Goal: Transaction & Acquisition: Book appointment/travel/reservation

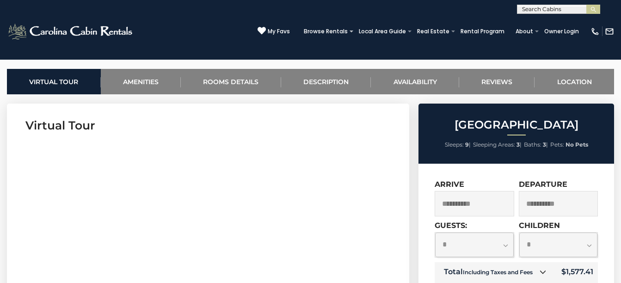
scroll to position [369, 0]
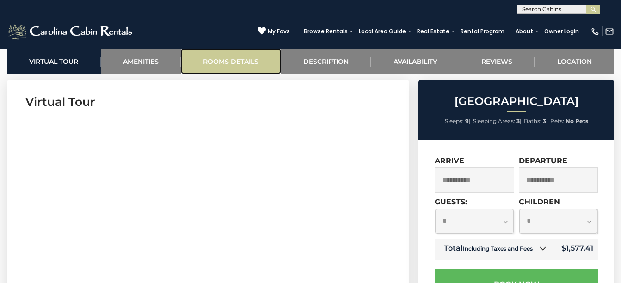
click at [227, 61] on link "Rooms Details" at bounding box center [231, 61] width 100 height 25
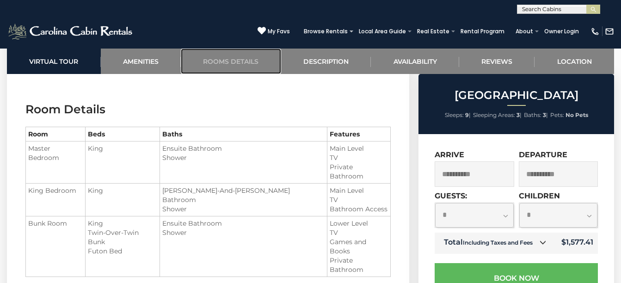
scroll to position [920, 0]
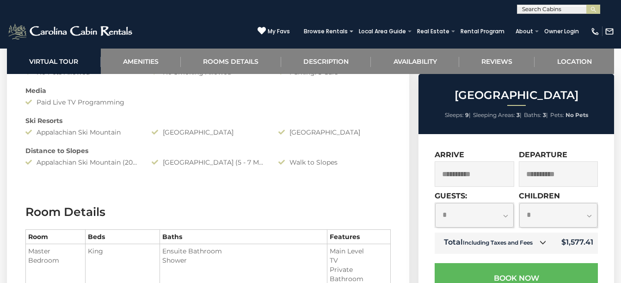
click at [152, 124] on div "Ski Resorts" at bounding box center [207, 120] width 379 height 9
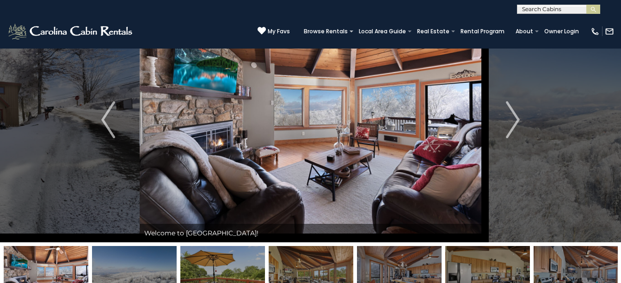
scroll to position [50, 0]
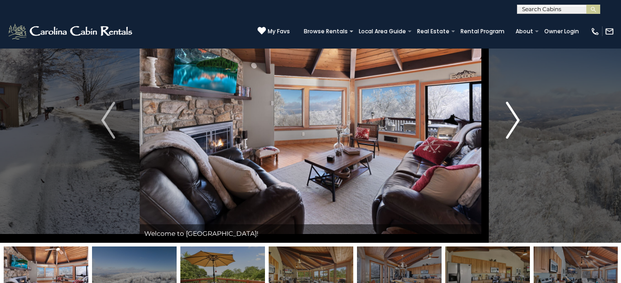
click at [512, 119] on img "Next" at bounding box center [513, 120] width 14 height 37
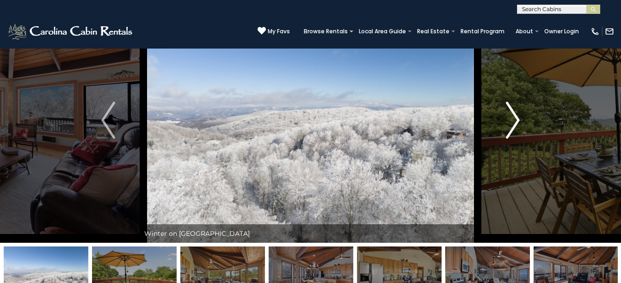
click at [512, 119] on img "Next" at bounding box center [513, 120] width 14 height 37
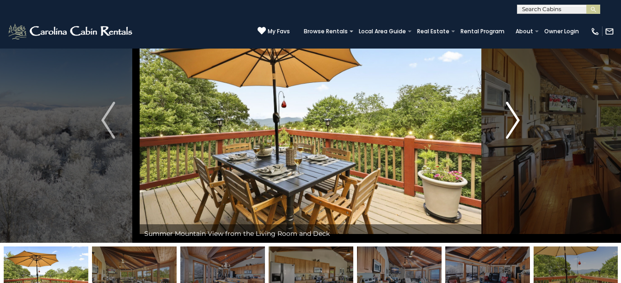
click at [512, 119] on img "Next" at bounding box center [513, 120] width 14 height 37
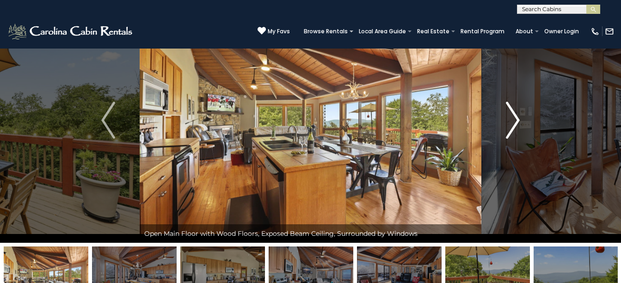
click at [512, 119] on img "Next" at bounding box center [513, 120] width 14 height 37
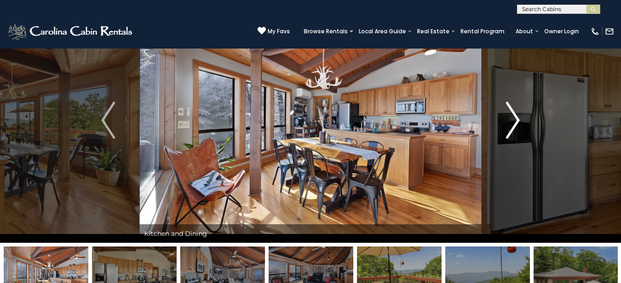
click at [512, 119] on img "Next" at bounding box center [513, 120] width 14 height 37
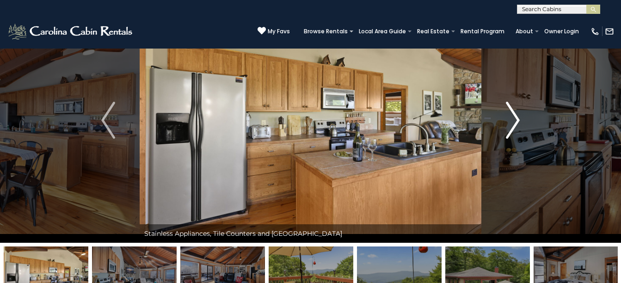
click at [512, 119] on img "Next" at bounding box center [513, 120] width 14 height 37
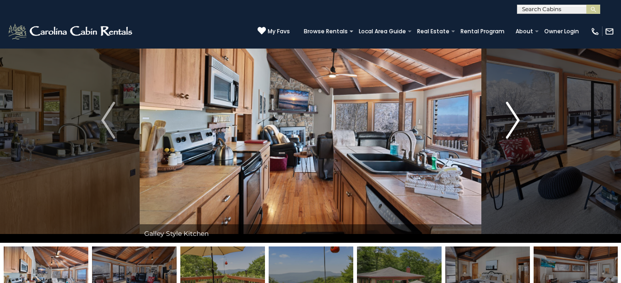
click at [512, 119] on img "Next" at bounding box center [513, 120] width 14 height 37
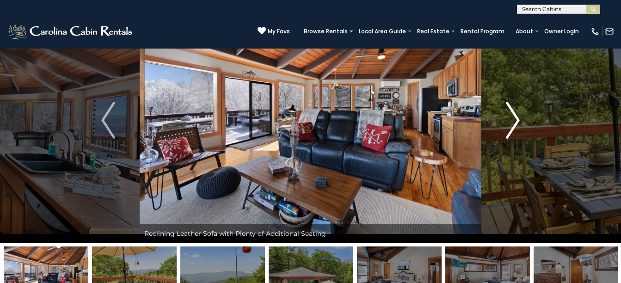
click at [512, 119] on img "Next" at bounding box center [513, 120] width 14 height 37
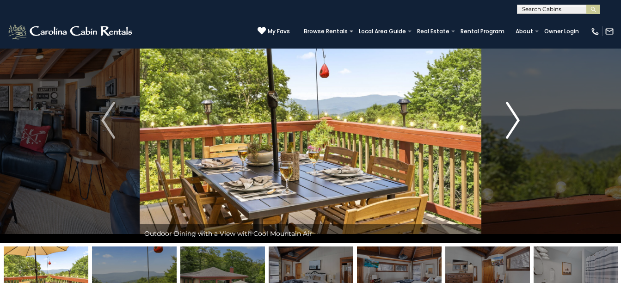
click at [512, 119] on img "Next" at bounding box center [513, 120] width 14 height 37
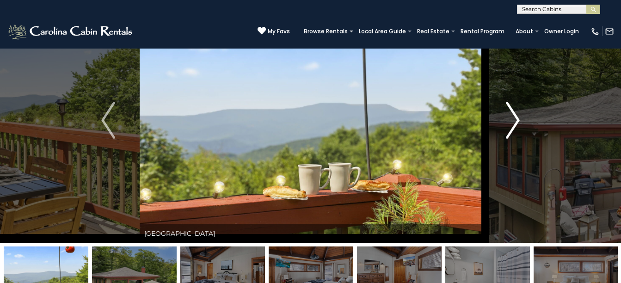
click at [512, 119] on img "Next" at bounding box center [513, 120] width 14 height 37
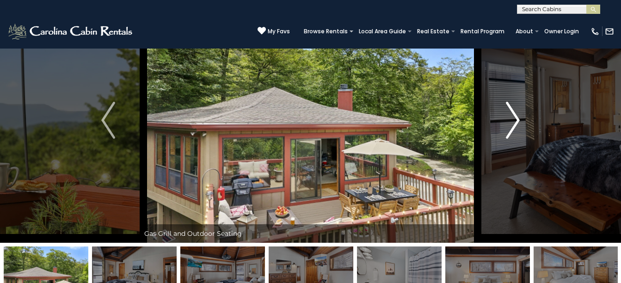
click at [512, 119] on img "Next" at bounding box center [513, 120] width 14 height 37
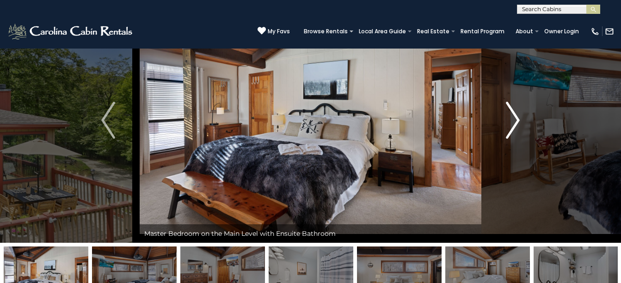
click at [512, 119] on img "Next" at bounding box center [513, 120] width 14 height 37
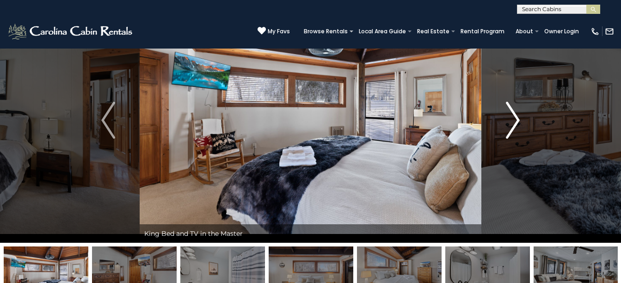
click at [512, 119] on img "Next" at bounding box center [513, 120] width 14 height 37
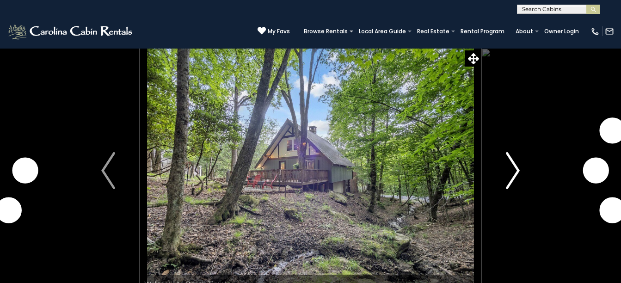
click at [511, 152] on img "Next" at bounding box center [513, 170] width 14 height 37
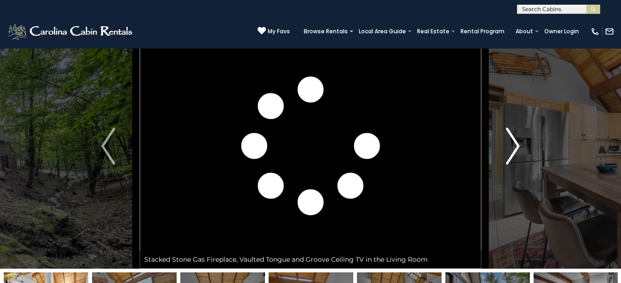
click at [511, 147] on img "Next" at bounding box center [513, 146] width 14 height 37
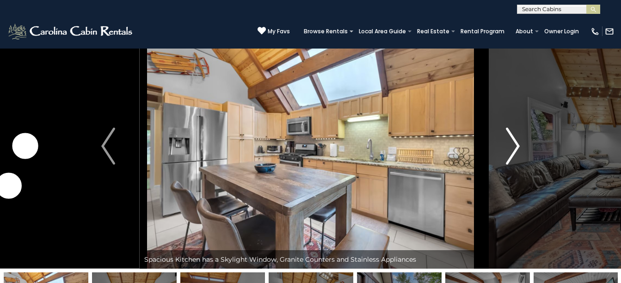
click at [511, 147] on img "Next" at bounding box center [513, 146] width 14 height 37
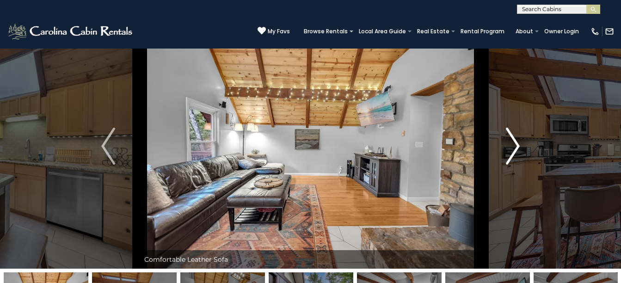
click at [511, 147] on img "Next" at bounding box center [513, 146] width 14 height 37
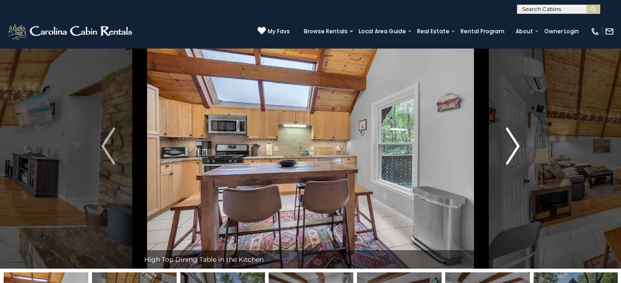
click at [511, 147] on img "Next" at bounding box center [513, 146] width 14 height 37
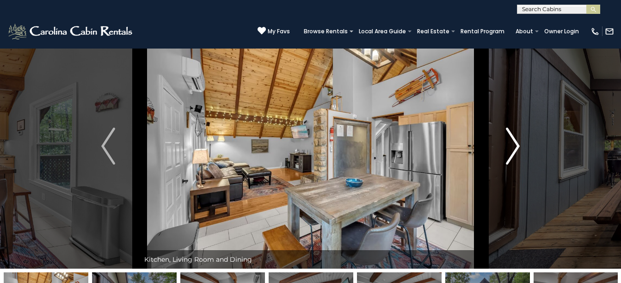
click at [511, 147] on img "Next" at bounding box center [513, 146] width 14 height 37
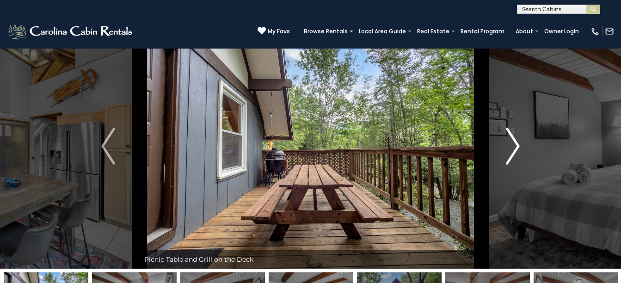
click at [511, 147] on img "Next" at bounding box center [513, 146] width 14 height 37
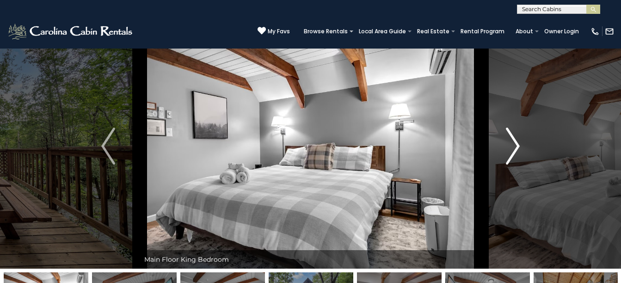
click at [511, 147] on img "Next" at bounding box center [513, 146] width 14 height 37
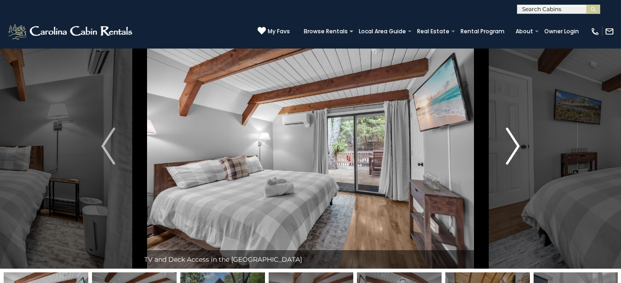
click at [511, 147] on img "Next" at bounding box center [513, 146] width 14 height 37
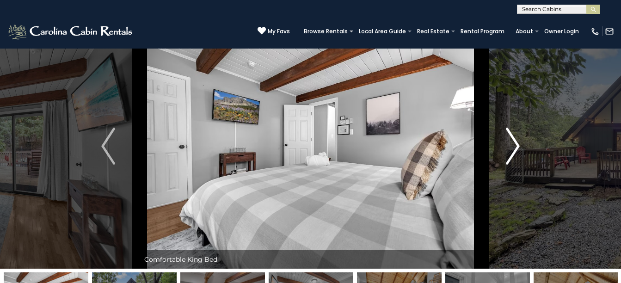
click at [511, 147] on img "Next" at bounding box center [513, 146] width 14 height 37
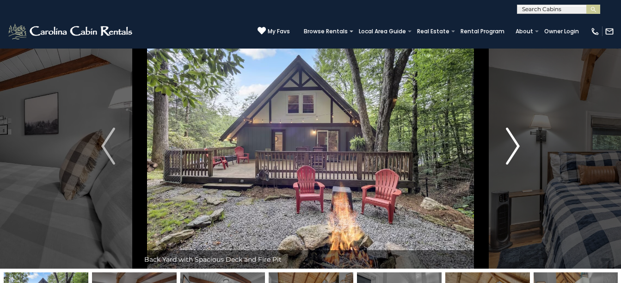
click at [511, 147] on img "Next" at bounding box center [513, 146] width 14 height 37
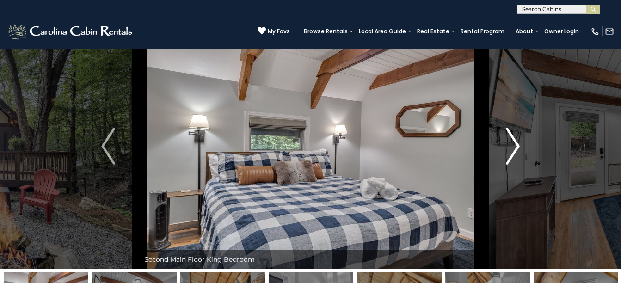
click at [511, 147] on img "Next" at bounding box center [513, 146] width 14 height 37
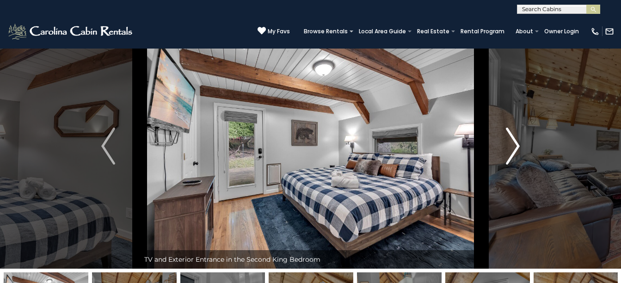
click at [511, 147] on img "Next" at bounding box center [513, 146] width 14 height 37
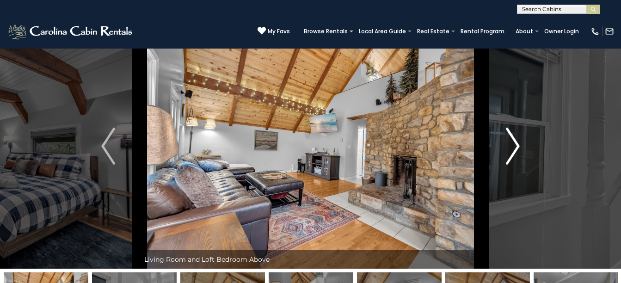
click at [511, 147] on img "Next" at bounding box center [513, 146] width 14 height 37
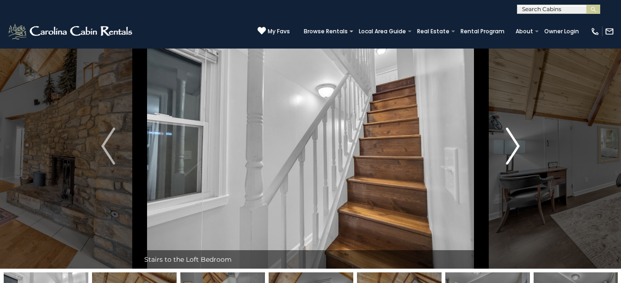
click at [511, 147] on img "Next" at bounding box center [513, 146] width 14 height 37
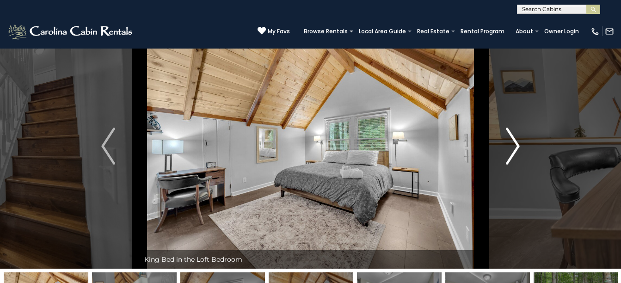
click at [511, 147] on img "Next" at bounding box center [513, 146] width 14 height 37
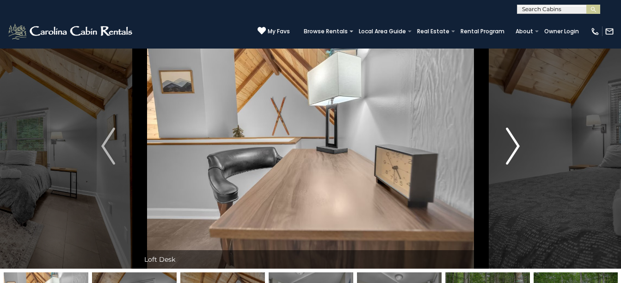
click at [511, 147] on img "Next" at bounding box center [513, 146] width 14 height 37
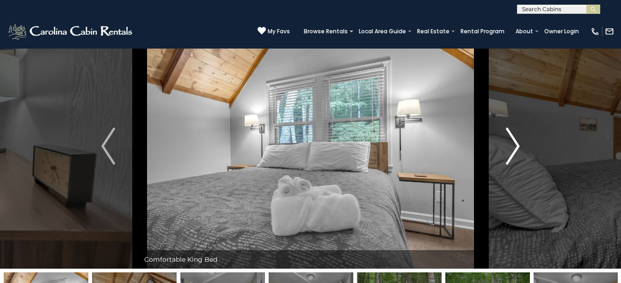
click at [511, 147] on img "Next" at bounding box center [513, 146] width 14 height 37
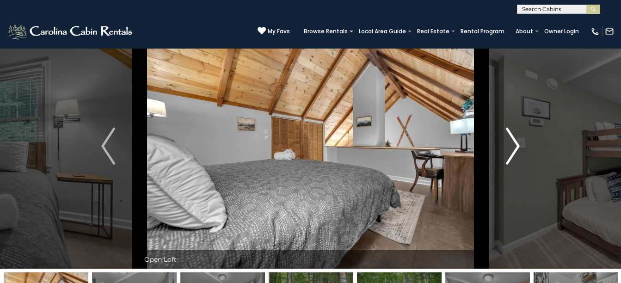
click at [511, 147] on img "Next" at bounding box center [513, 146] width 14 height 37
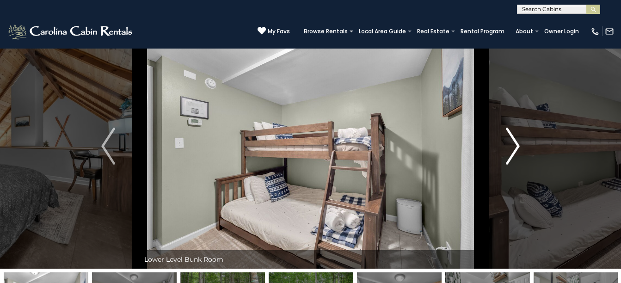
click at [511, 147] on img "Next" at bounding box center [513, 146] width 14 height 37
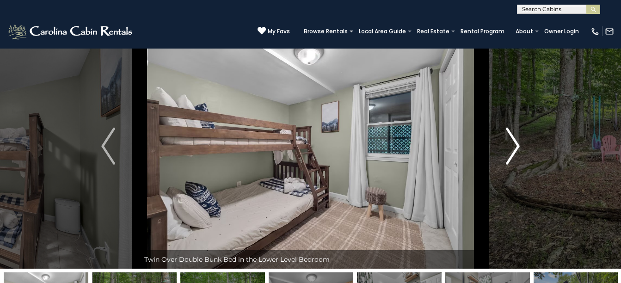
click at [511, 147] on img "Next" at bounding box center [513, 146] width 14 height 37
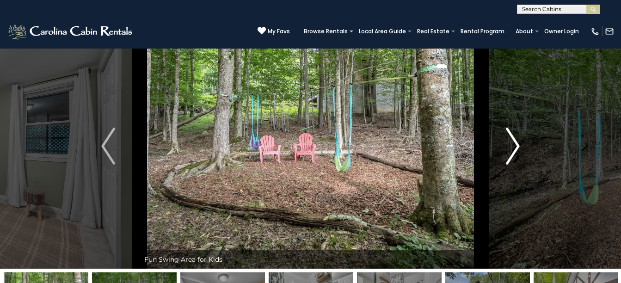
click at [511, 147] on img "Next" at bounding box center [513, 146] width 14 height 37
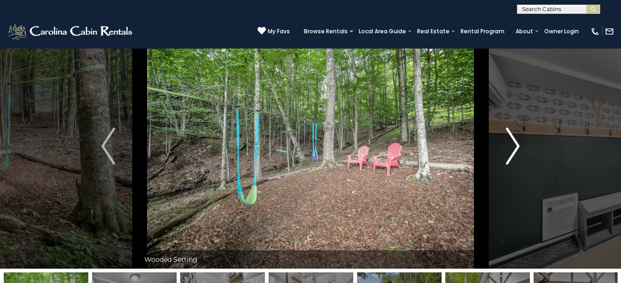
click at [511, 147] on img "Next" at bounding box center [513, 146] width 14 height 37
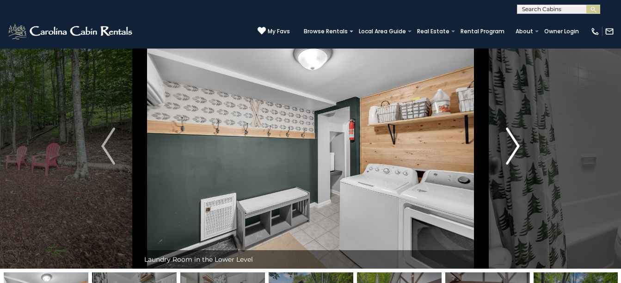
click at [511, 147] on img "Next" at bounding box center [513, 146] width 14 height 37
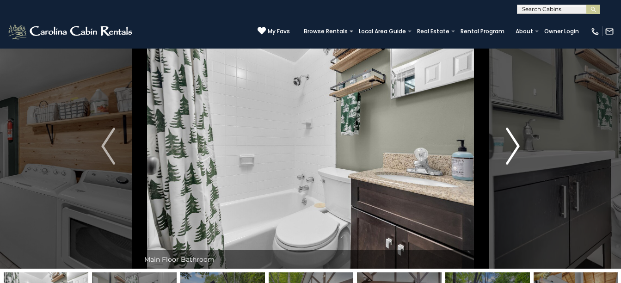
click at [511, 147] on img "Next" at bounding box center [513, 146] width 14 height 37
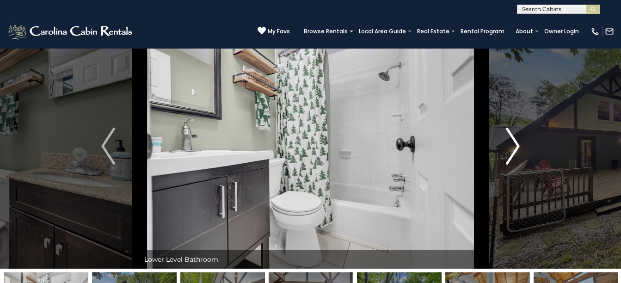
click at [511, 147] on img "Next" at bounding box center [513, 146] width 14 height 37
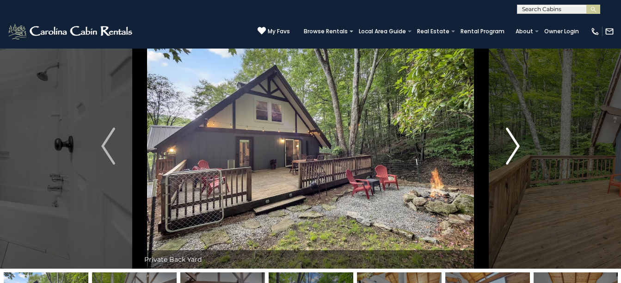
click at [511, 147] on img "Next" at bounding box center [513, 146] width 14 height 37
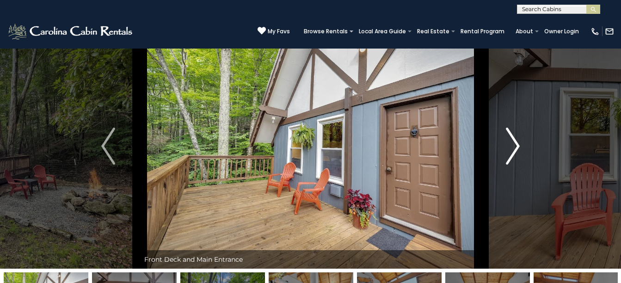
click at [511, 147] on img "Next" at bounding box center [513, 146] width 14 height 37
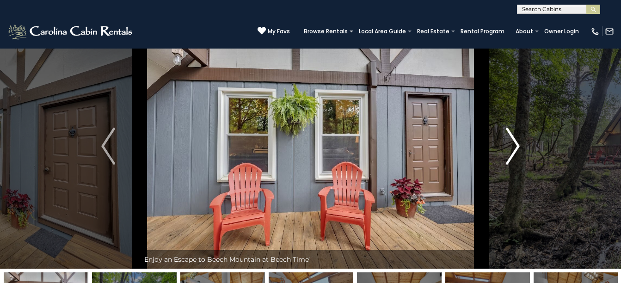
click at [511, 147] on img "Next" at bounding box center [513, 146] width 14 height 37
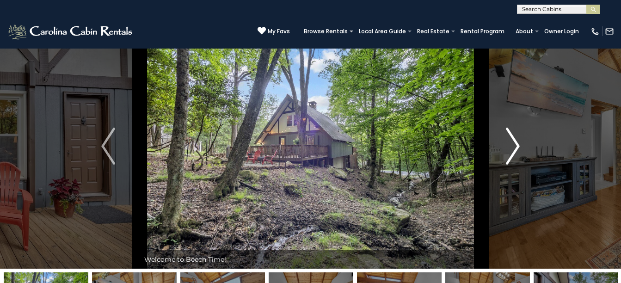
click at [511, 147] on img "Next" at bounding box center [513, 146] width 14 height 37
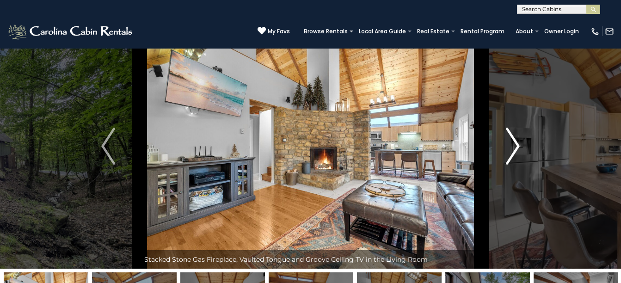
click at [511, 147] on img "Next" at bounding box center [513, 146] width 14 height 37
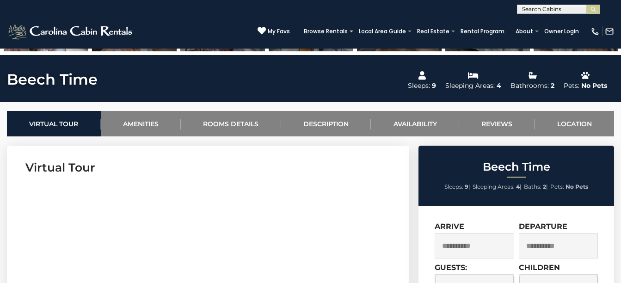
scroll to position [304, 0]
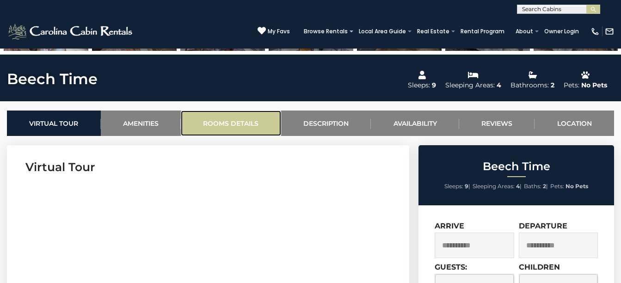
click at [233, 119] on link "Rooms Details" at bounding box center [231, 122] width 100 height 25
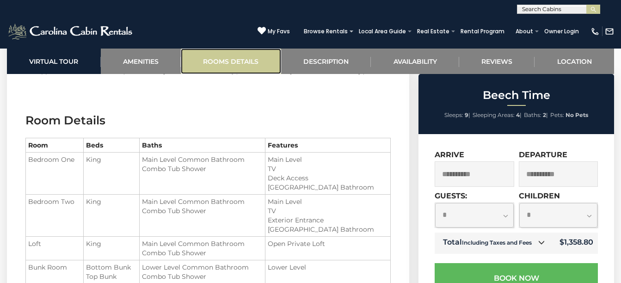
scroll to position [968, 0]
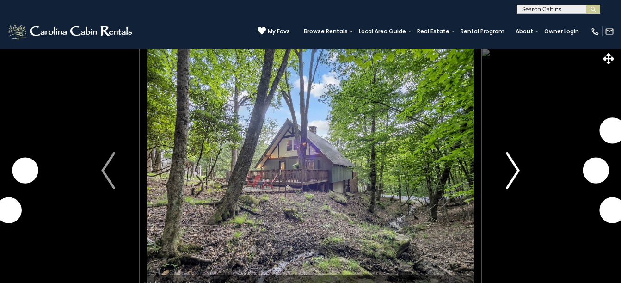
click at [517, 169] on img "Next" at bounding box center [513, 170] width 14 height 37
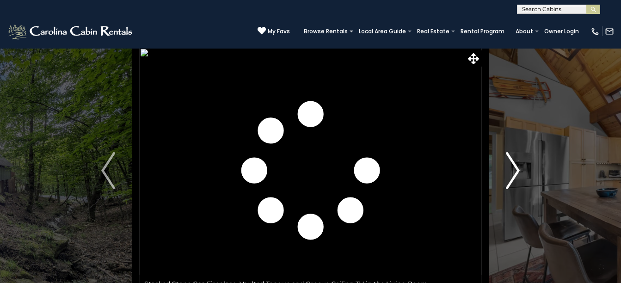
click at [517, 169] on img "Next" at bounding box center [513, 170] width 14 height 37
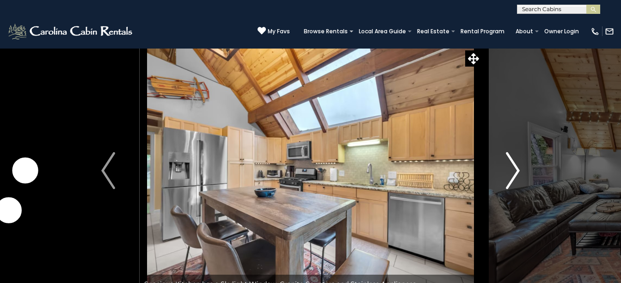
click at [517, 169] on img "Next" at bounding box center [513, 170] width 14 height 37
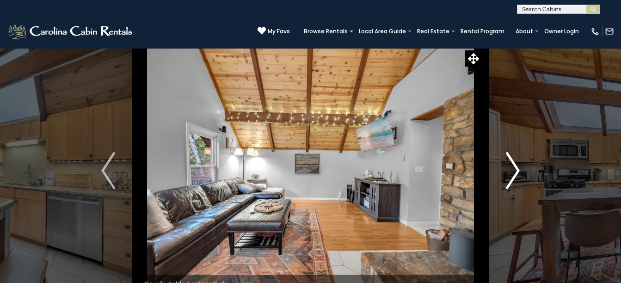
click at [517, 169] on img "Next" at bounding box center [513, 170] width 14 height 37
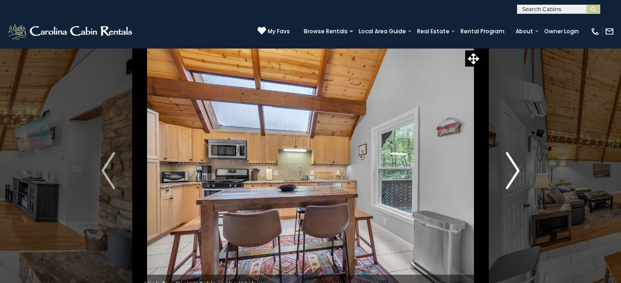
click at [517, 169] on img "Next" at bounding box center [513, 170] width 14 height 37
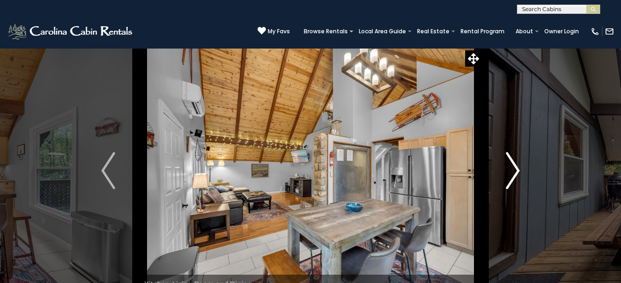
click at [517, 169] on img "Next" at bounding box center [513, 170] width 14 height 37
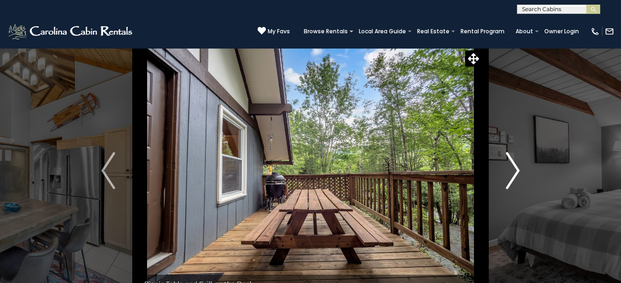
click at [517, 169] on img "Next" at bounding box center [513, 170] width 14 height 37
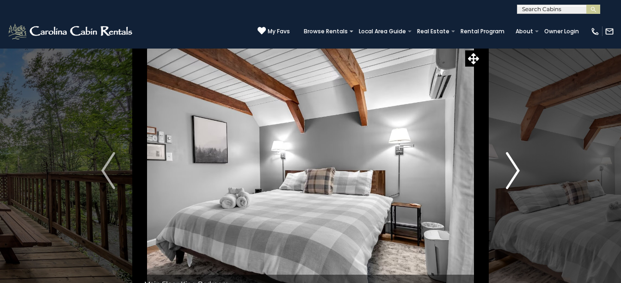
click at [517, 169] on img "Next" at bounding box center [513, 170] width 14 height 37
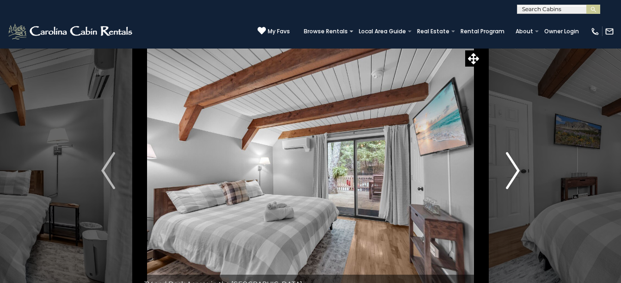
click at [517, 169] on img "Next" at bounding box center [513, 170] width 14 height 37
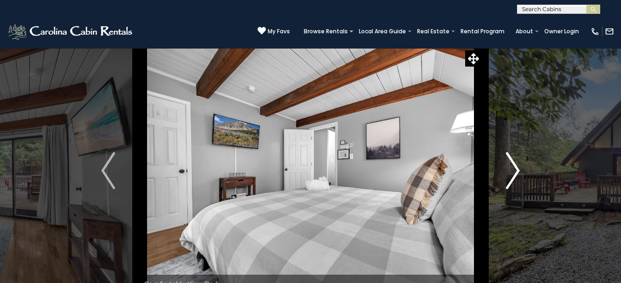
click at [517, 169] on img "Next" at bounding box center [513, 170] width 14 height 37
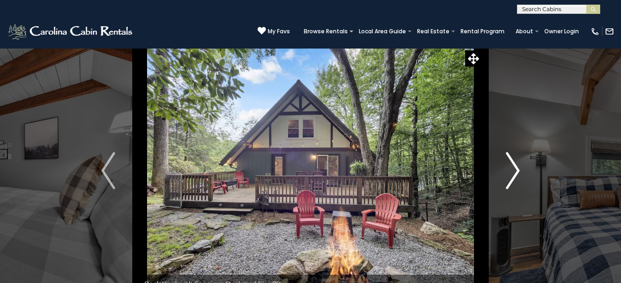
click at [517, 169] on img "Next" at bounding box center [513, 170] width 14 height 37
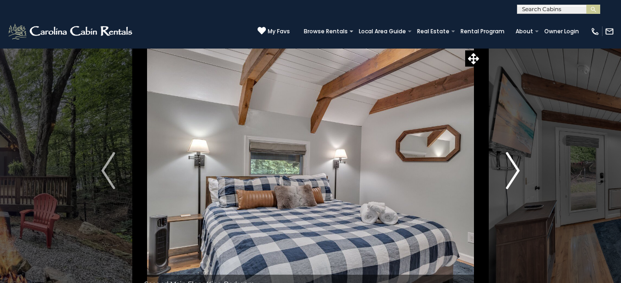
click at [517, 169] on img "Next" at bounding box center [513, 170] width 14 height 37
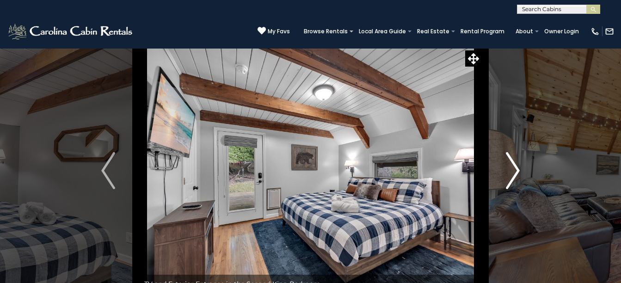
click at [517, 169] on img "Next" at bounding box center [513, 170] width 14 height 37
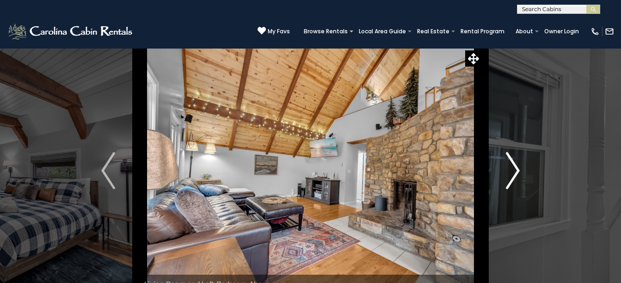
click at [517, 169] on img "Next" at bounding box center [513, 170] width 14 height 37
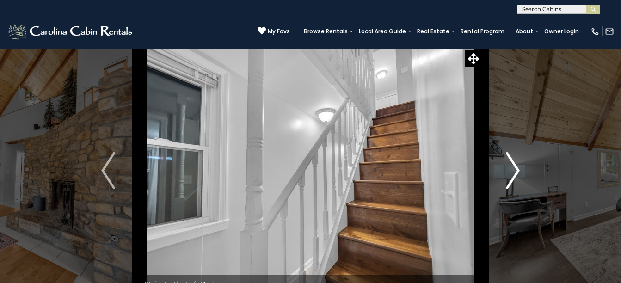
click at [517, 169] on img "Next" at bounding box center [513, 170] width 14 height 37
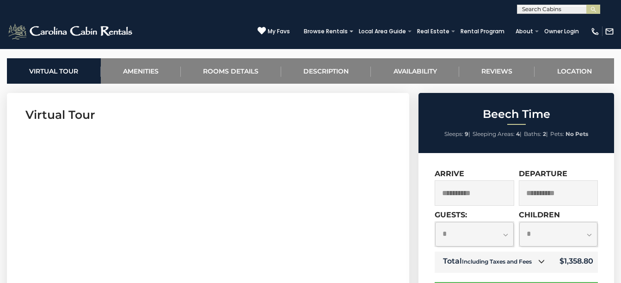
scroll to position [356, 0]
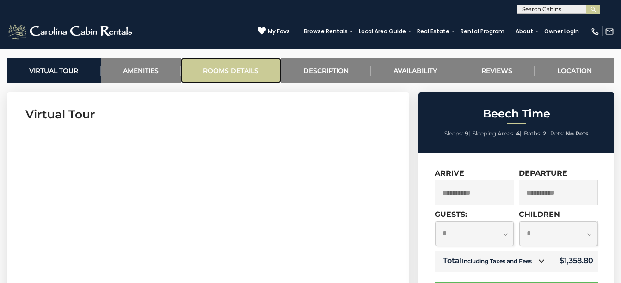
click at [263, 67] on link "Rooms Details" at bounding box center [231, 70] width 100 height 25
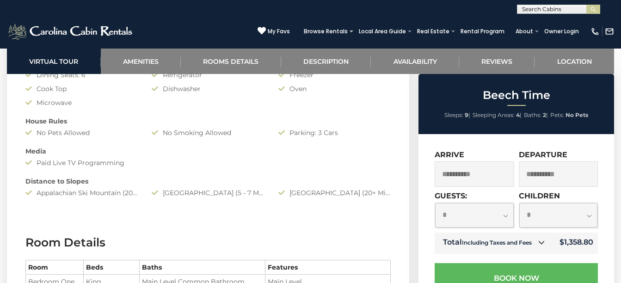
scroll to position [0, 0]
click at [529, 12] on input "text" at bounding box center [557, 10] width 81 height 9
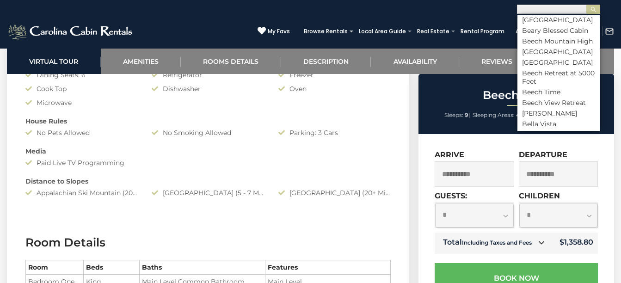
scroll to position [588, 0]
click at [553, 55] on li "[GEOGRAPHIC_DATA]" at bounding box center [558, 51] width 82 height 8
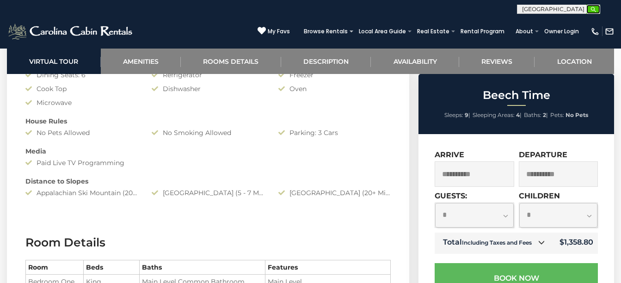
click at [591, 8] on img "submit" at bounding box center [593, 9] width 7 height 7
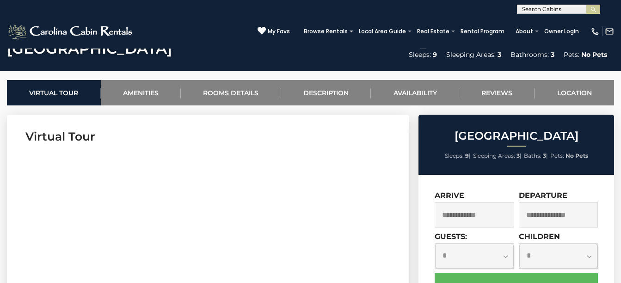
scroll to position [335, 0]
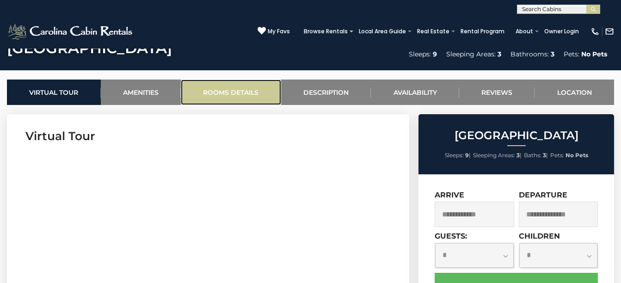
click at [232, 92] on link "Rooms Details" at bounding box center [231, 91] width 100 height 25
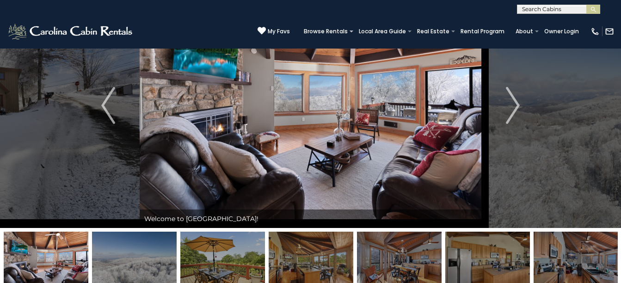
scroll to position [63, 0]
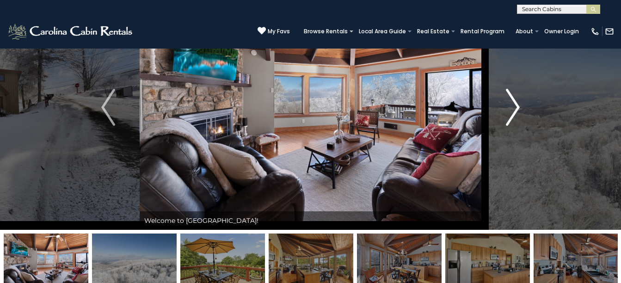
click at [513, 111] on img "Next" at bounding box center [513, 107] width 14 height 37
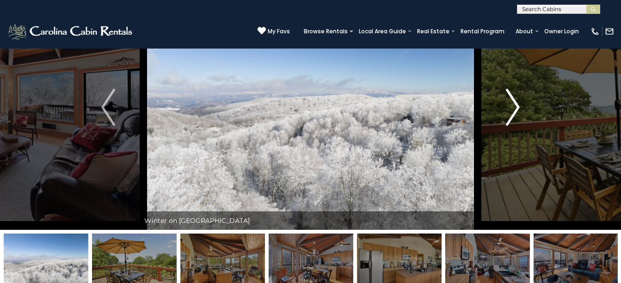
click at [513, 111] on img "Next" at bounding box center [513, 107] width 14 height 37
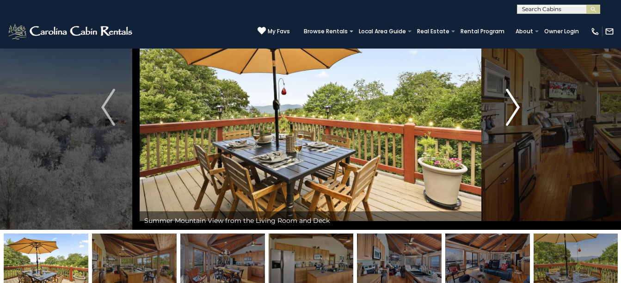
click at [513, 111] on img "Next" at bounding box center [513, 107] width 14 height 37
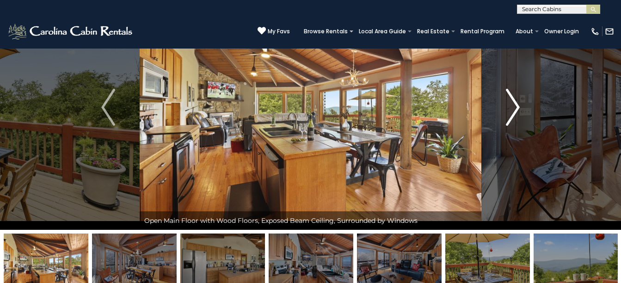
click at [513, 111] on img "Next" at bounding box center [513, 107] width 14 height 37
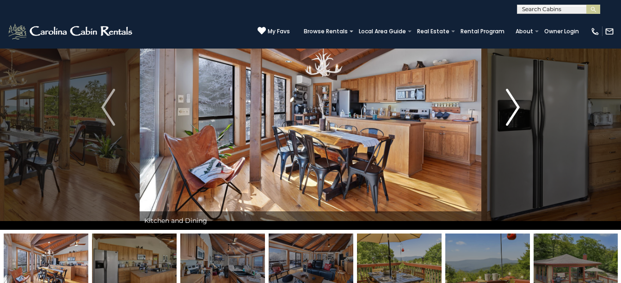
click at [513, 111] on img "Next" at bounding box center [513, 107] width 14 height 37
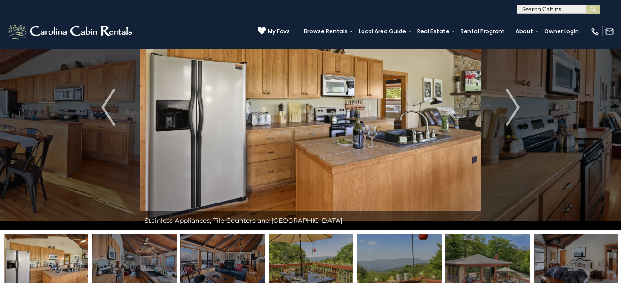
scroll to position [0, 0]
click at [566, 8] on input "text" at bounding box center [557, 10] width 81 height 9
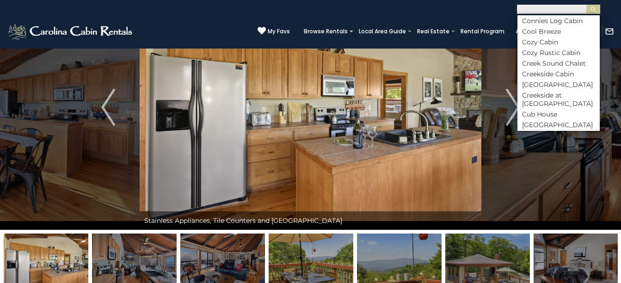
scroll to position [1346, 0]
click at [538, 45] on li "Cozy Cabin" at bounding box center [558, 41] width 82 height 8
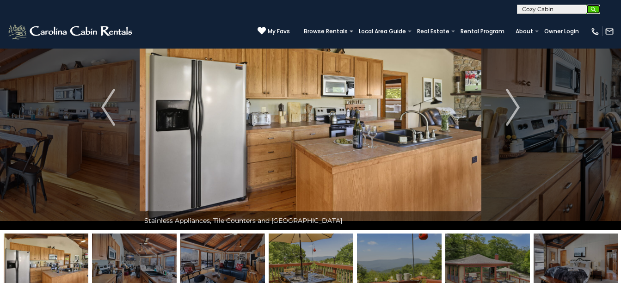
click at [589, 12] on button "submit" at bounding box center [593, 9] width 14 height 9
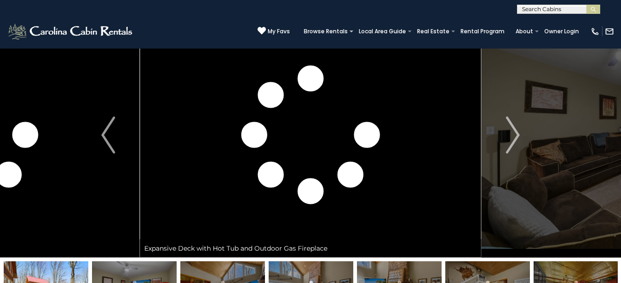
scroll to position [18, 0]
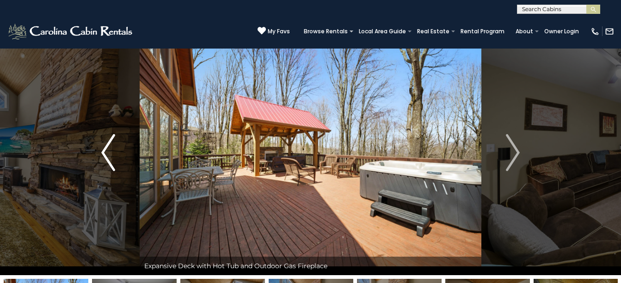
click at [103, 154] on img "Previous" at bounding box center [108, 152] width 14 height 37
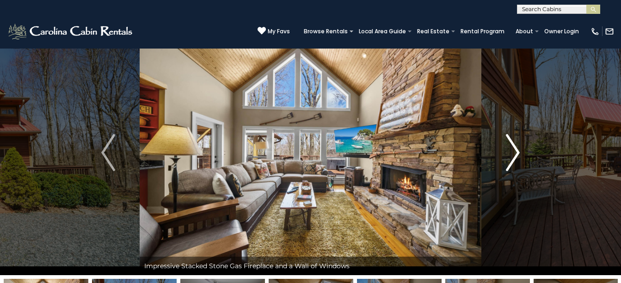
click at [514, 153] on img "Next" at bounding box center [513, 152] width 14 height 37
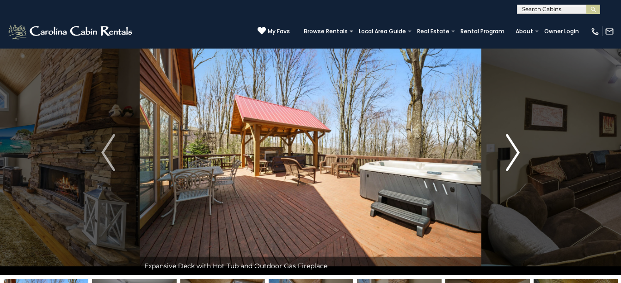
click at [514, 153] on img "Next" at bounding box center [513, 152] width 14 height 37
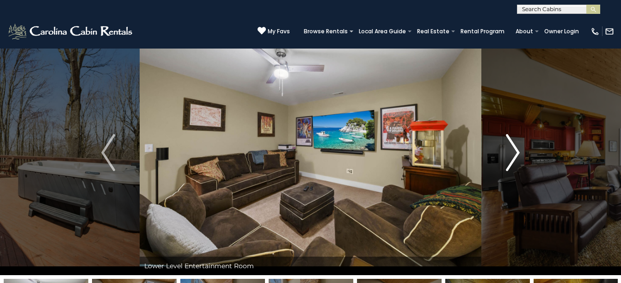
click at [514, 153] on img "Next" at bounding box center [513, 152] width 14 height 37
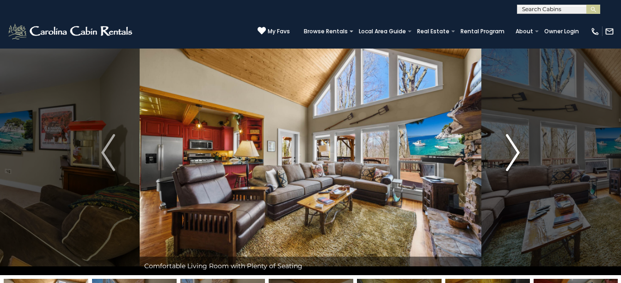
click at [514, 153] on img "Next" at bounding box center [513, 152] width 14 height 37
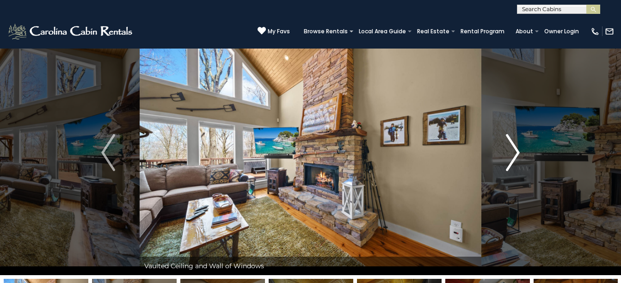
click at [514, 153] on img "Next" at bounding box center [513, 152] width 14 height 37
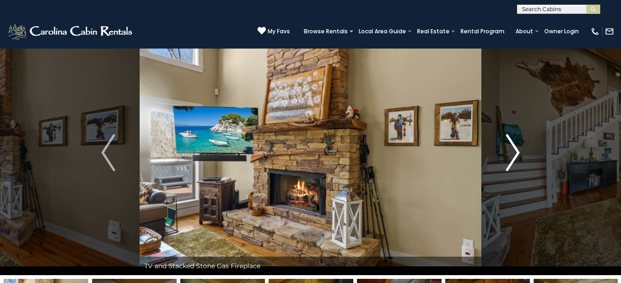
click at [514, 153] on img "Next" at bounding box center [513, 152] width 14 height 37
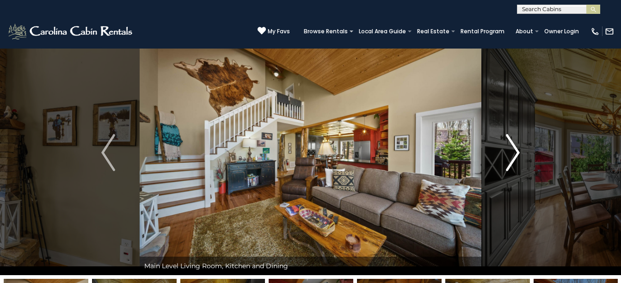
click at [514, 153] on img "Next" at bounding box center [513, 152] width 14 height 37
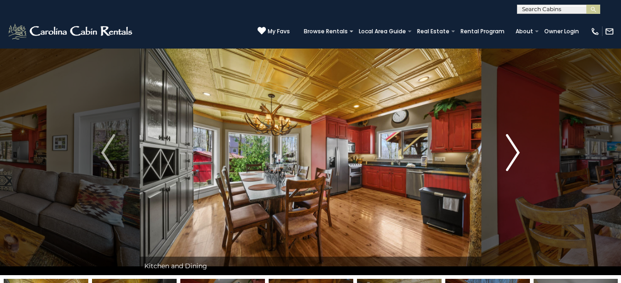
click at [514, 153] on img "Next" at bounding box center [513, 152] width 14 height 37
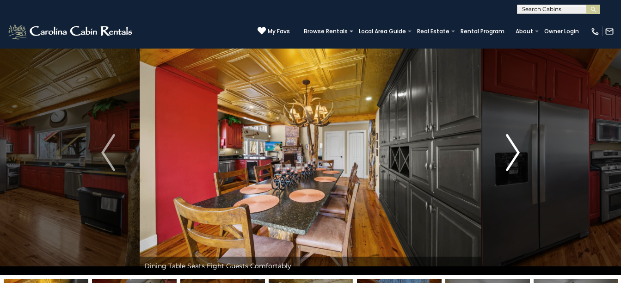
click at [514, 153] on img "Next" at bounding box center [513, 152] width 14 height 37
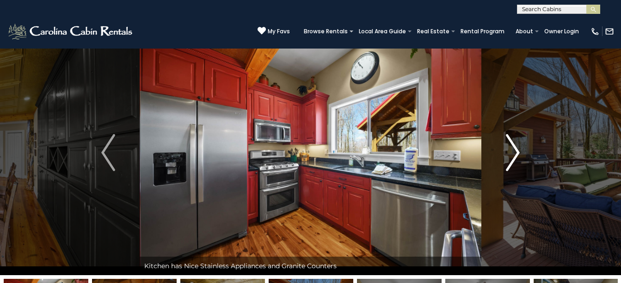
click at [514, 153] on img "Next" at bounding box center [513, 152] width 14 height 37
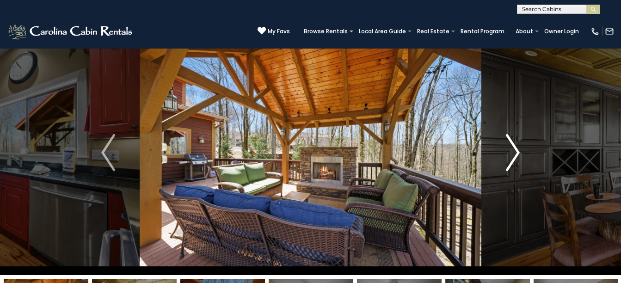
click at [514, 153] on img "Next" at bounding box center [513, 152] width 14 height 37
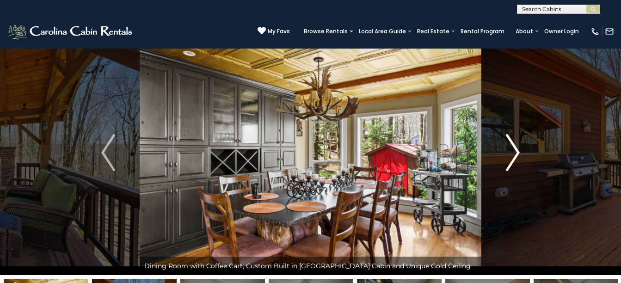
click at [514, 153] on img "Next" at bounding box center [513, 152] width 14 height 37
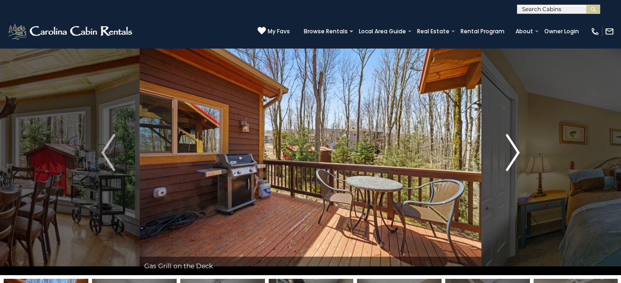
click at [514, 153] on img "Next" at bounding box center [513, 152] width 14 height 37
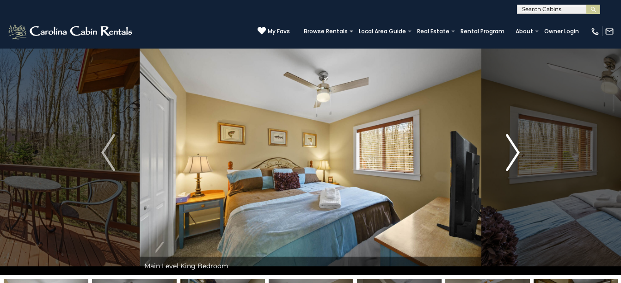
click at [514, 153] on img "Next" at bounding box center [513, 152] width 14 height 37
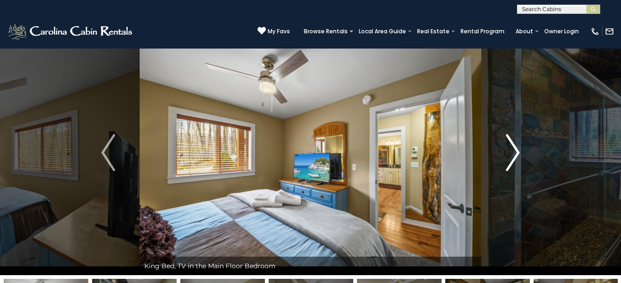
click at [514, 153] on img "Next" at bounding box center [513, 152] width 14 height 37
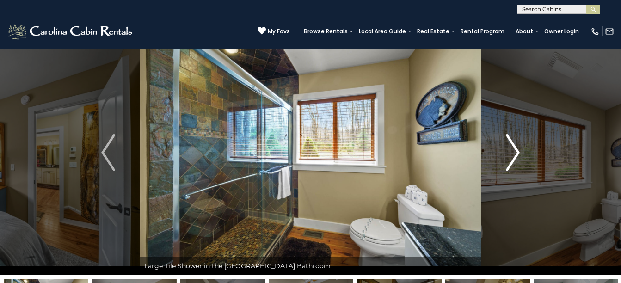
click at [514, 153] on img "Next" at bounding box center [513, 152] width 14 height 37
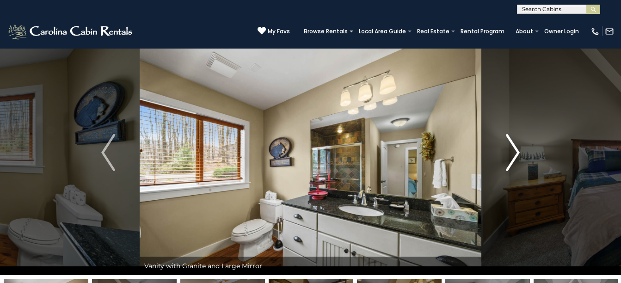
click at [514, 153] on img "Next" at bounding box center [513, 152] width 14 height 37
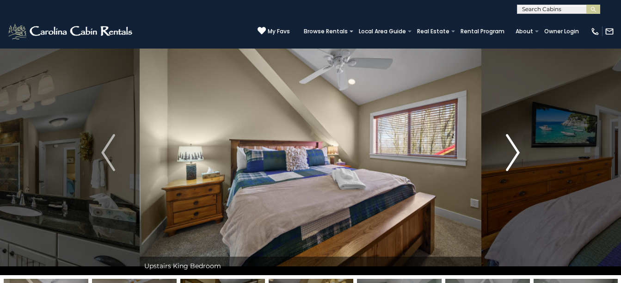
click at [514, 153] on img "Next" at bounding box center [513, 152] width 14 height 37
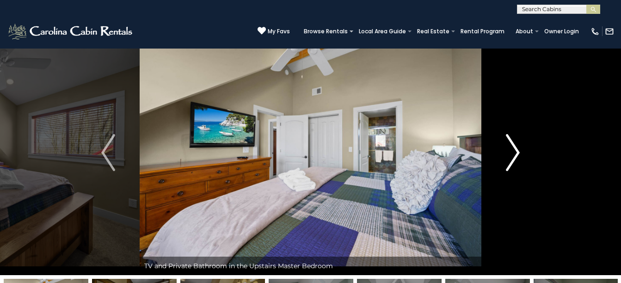
click at [514, 153] on img "Next" at bounding box center [513, 152] width 14 height 37
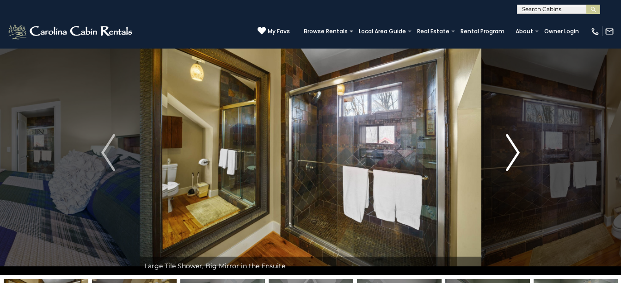
click at [514, 153] on img "Next" at bounding box center [513, 152] width 14 height 37
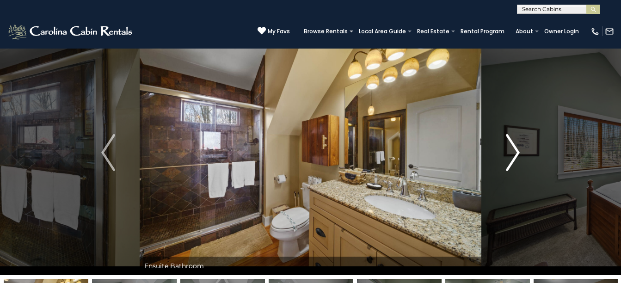
click at [514, 153] on img "Next" at bounding box center [513, 152] width 14 height 37
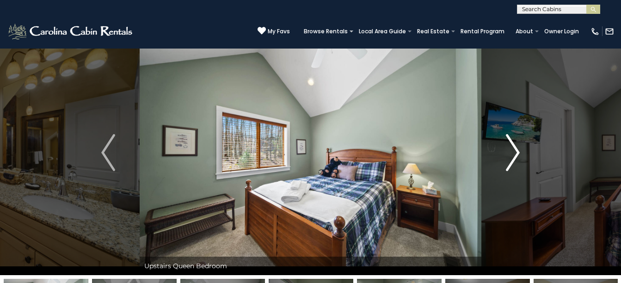
click at [514, 153] on img "Next" at bounding box center [513, 152] width 14 height 37
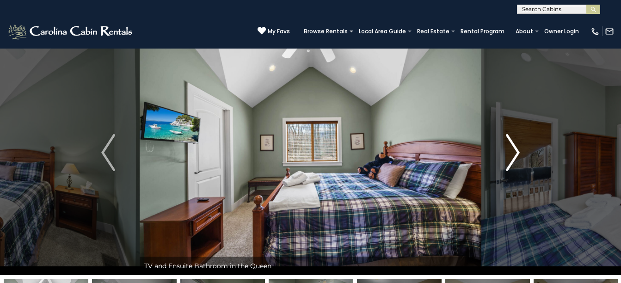
click at [514, 153] on img "Next" at bounding box center [513, 152] width 14 height 37
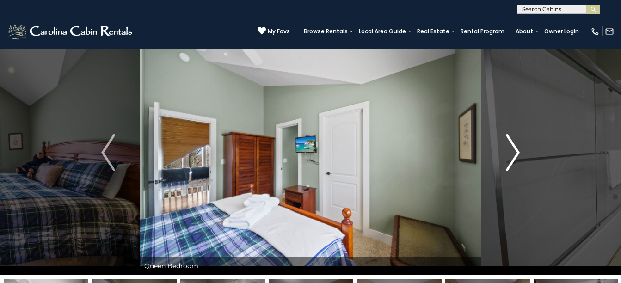
click at [514, 153] on img "Next" at bounding box center [513, 152] width 14 height 37
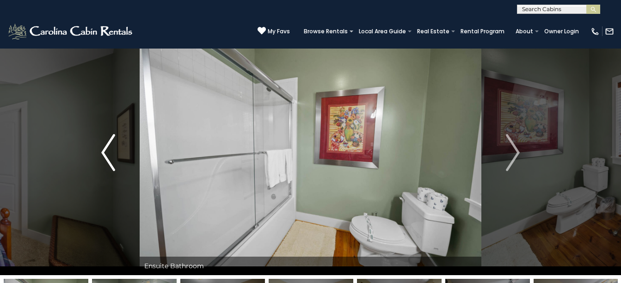
click at [107, 143] on img "Previous" at bounding box center [108, 152] width 14 height 37
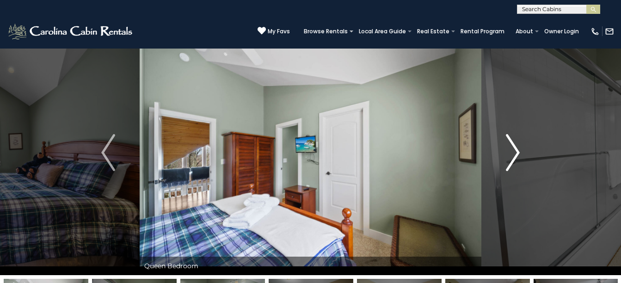
click at [513, 152] on img "Next" at bounding box center [513, 152] width 14 height 37
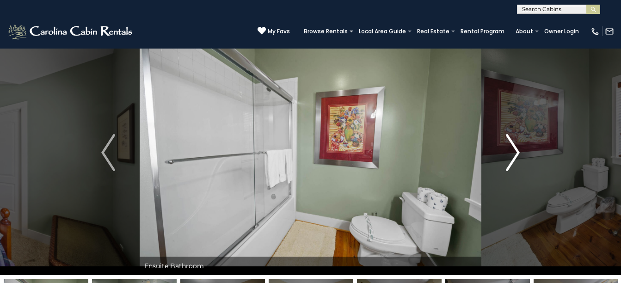
click at [513, 152] on img "Next" at bounding box center [513, 152] width 14 height 37
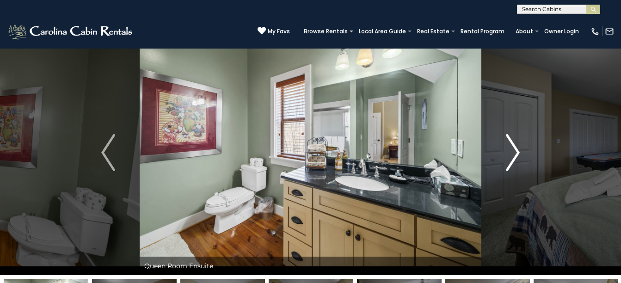
click at [513, 152] on img "Next" at bounding box center [513, 152] width 14 height 37
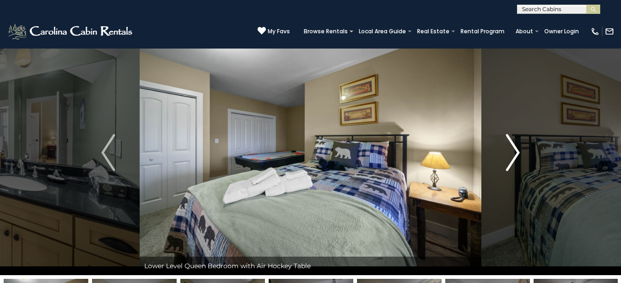
click at [513, 152] on img "Next" at bounding box center [513, 152] width 14 height 37
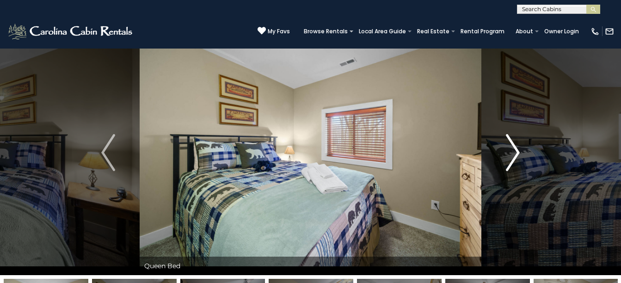
click at [513, 152] on img "Next" at bounding box center [513, 152] width 14 height 37
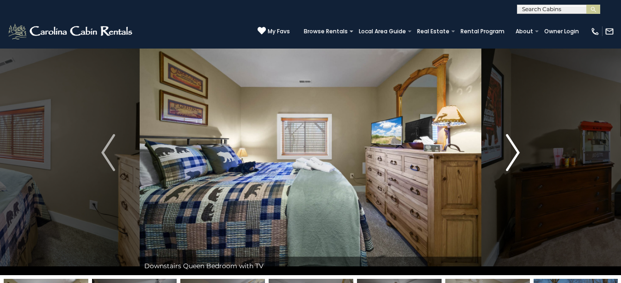
click at [513, 152] on img "Next" at bounding box center [513, 152] width 14 height 37
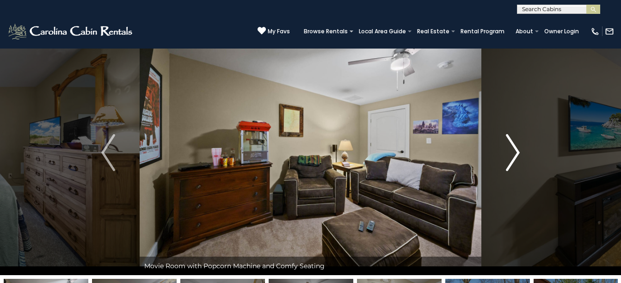
click at [513, 152] on img "Next" at bounding box center [513, 152] width 14 height 37
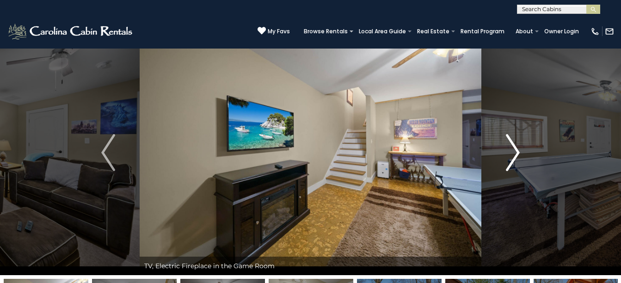
click at [513, 152] on img "Next" at bounding box center [513, 152] width 14 height 37
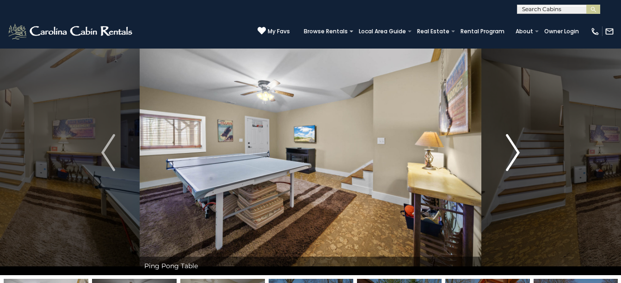
click at [513, 152] on img "Next" at bounding box center [513, 152] width 14 height 37
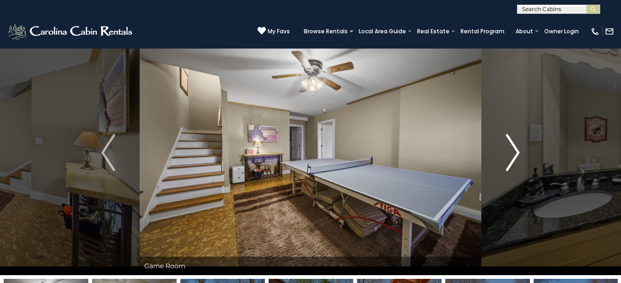
click at [513, 152] on img "Next" at bounding box center [513, 152] width 14 height 37
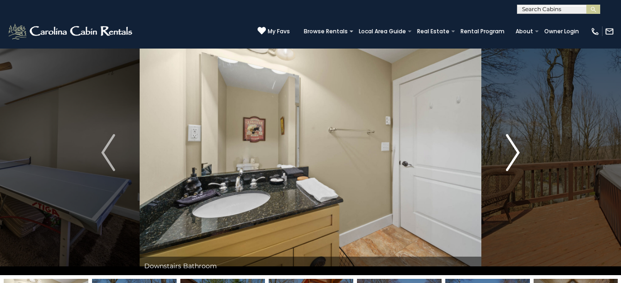
click at [513, 152] on img "Next" at bounding box center [513, 152] width 14 height 37
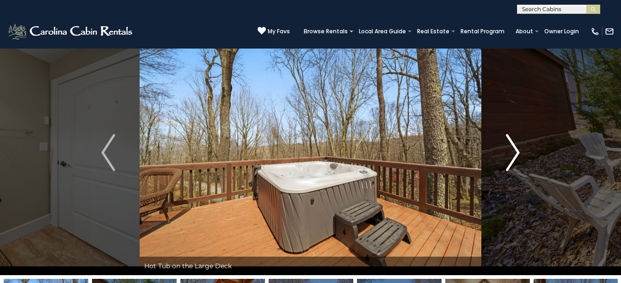
click at [513, 152] on img "Next" at bounding box center [513, 152] width 14 height 37
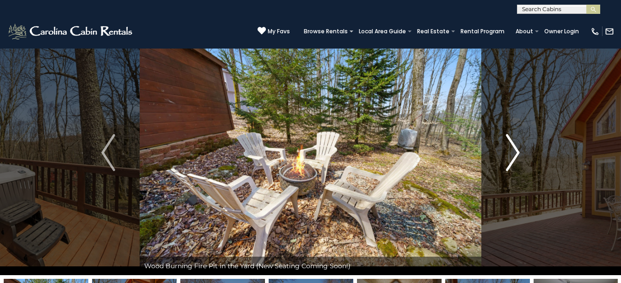
click at [513, 152] on img "Next" at bounding box center [513, 152] width 14 height 37
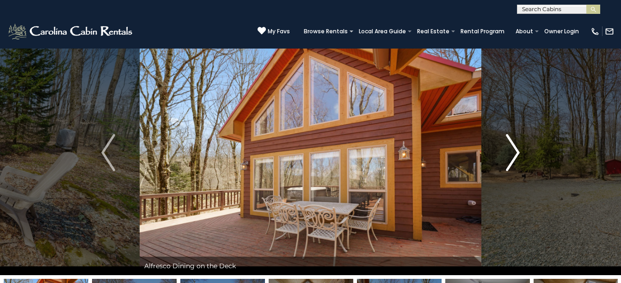
click at [513, 152] on img "Next" at bounding box center [513, 152] width 14 height 37
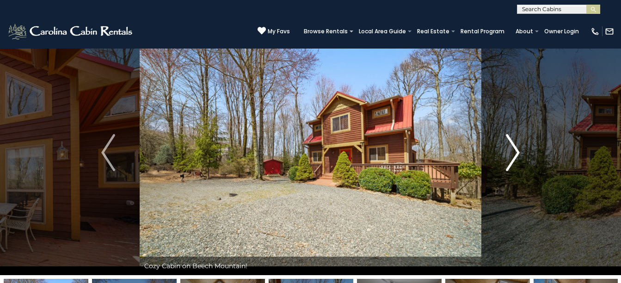
click at [513, 152] on img "Next" at bounding box center [513, 152] width 14 height 37
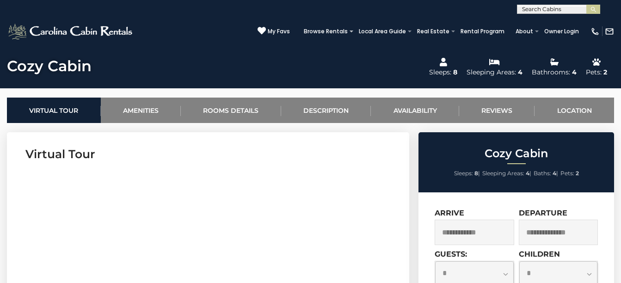
scroll to position [344, 0]
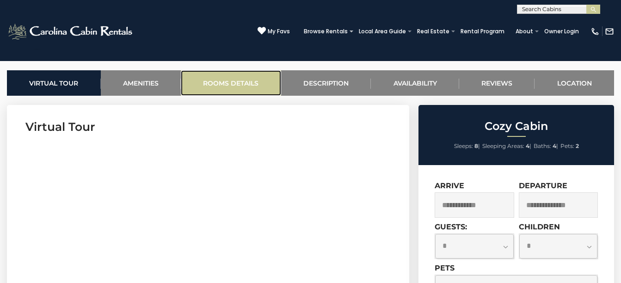
click at [223, 82] on link "Rooms Details" at bounding box center [231, 82] width 100 height 25
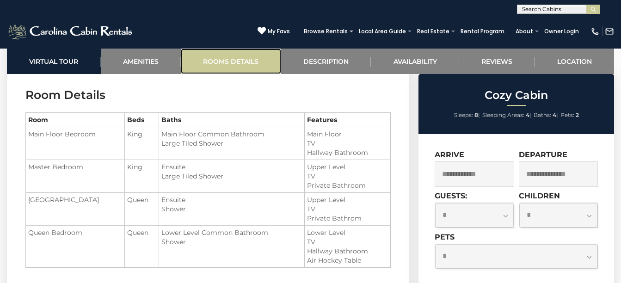
scroll to position [1028, 0]
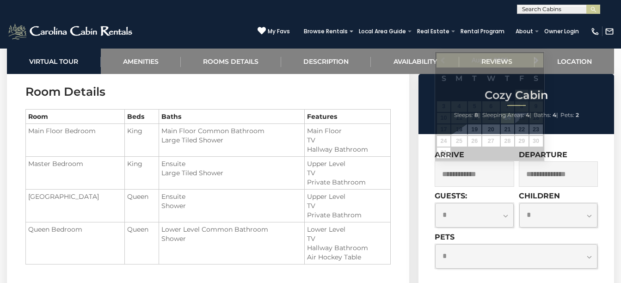
click at [480, 171] on input "text" at bounding box center [473, 173] width 79 height 25
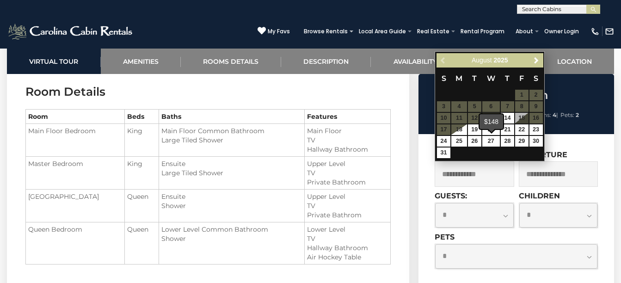
click at [490, 130] on span at bounding box center [491, 130] width 7 height 4
click at [495, 167] on input "text" at bounding box center [473, 173] width 79 height 25
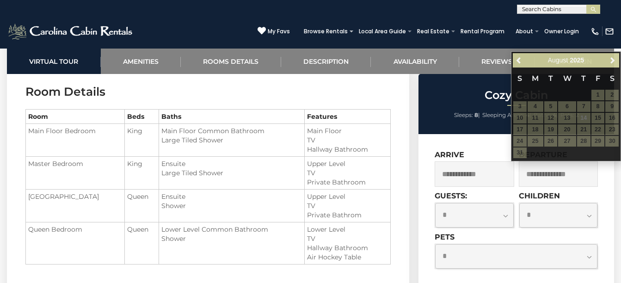
click at [486, 129] on div "$148" at bounding box center [490, 121] width 25 height 17
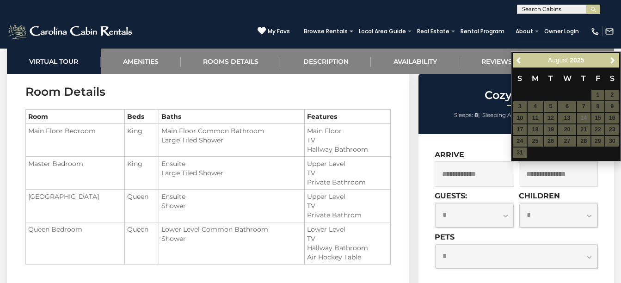
click at [491, 186] on input "text" at bounding box center [473, 173] width 79 height 25
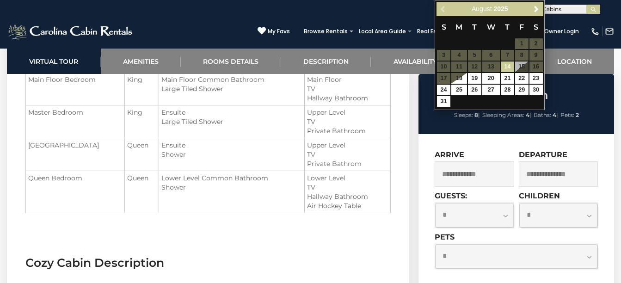
scroll to position [1080, 0]
click at [473, 173] on input "text" at bounding box center [473, 173] width 79 height 25
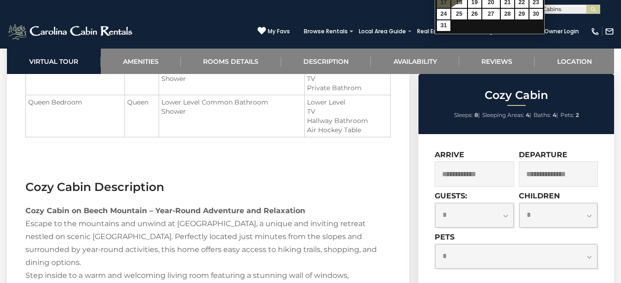
scroll to position [1156, 0]
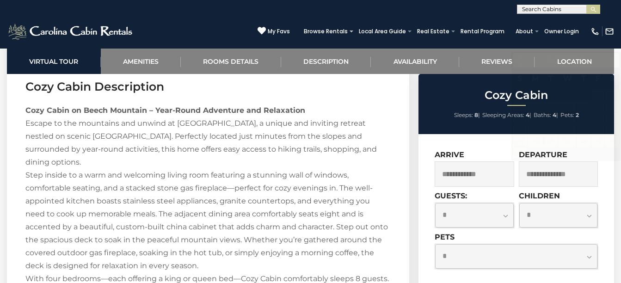
click at [607, 159] on body "**********" at bounding box center [310, 120] width 621 height 2656
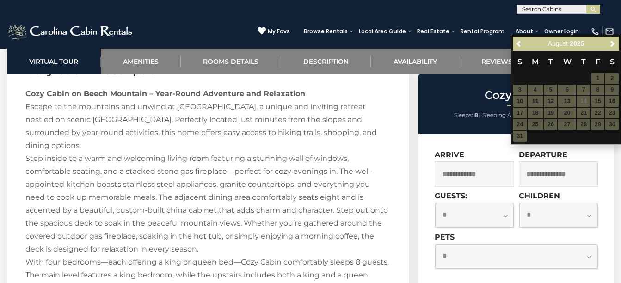
scroll to position [1271, 0]
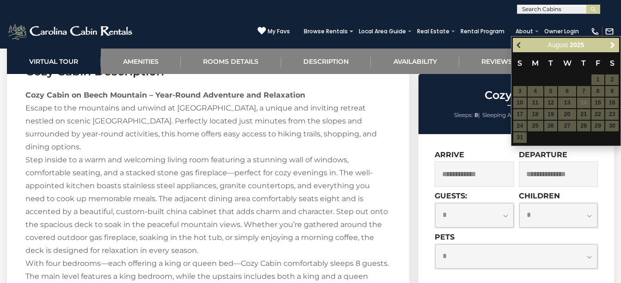
click at [521, 45] on span "Previous" at bounding box center [518, 45] width 7 height 7
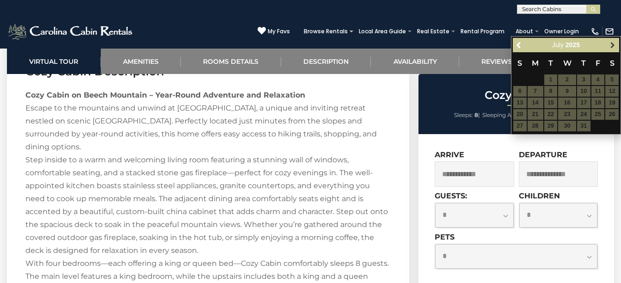
click at [614, 43] on span "Next" at bounding box center [612, 45] width 7 height 7
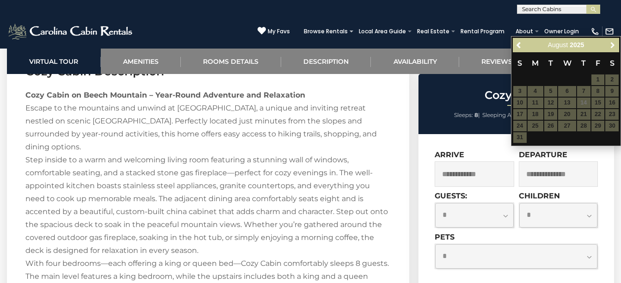
click at [614, 43] on span "Next" at bounding box center [612, 45] width 7 height 7
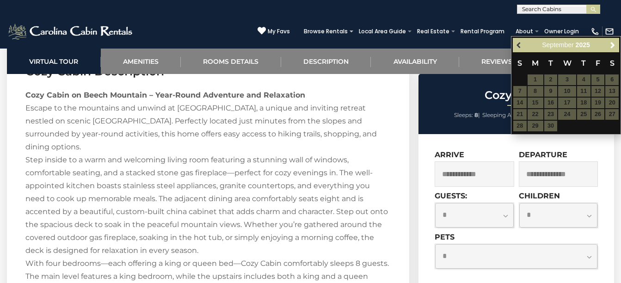
click at [522, 41] on link "Previous" at bounding box center [519, 45] width 12 height 12
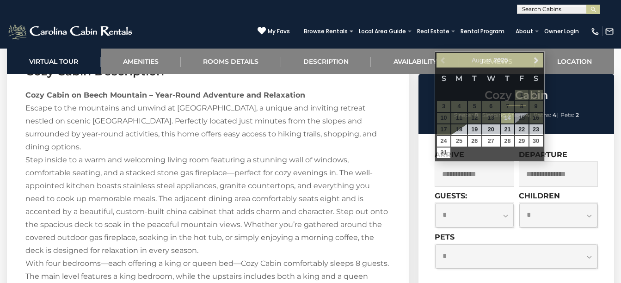
click at [454, 170] on input "text" at bounding box center [473, 173] width 79 height 25
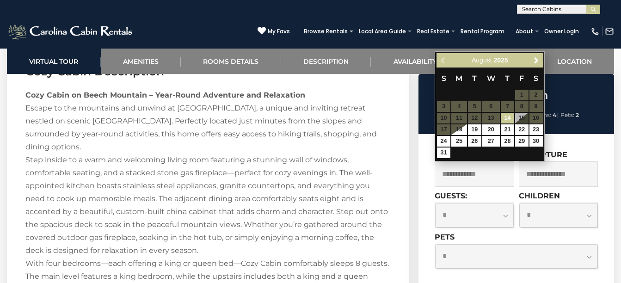
click at [454, 170] on input "text" at bounding box center [473, 173] width 79 height 25
click at [491, 126] on link "20" at bounding box center [491, 129] width 18 height 11
type input "**********"
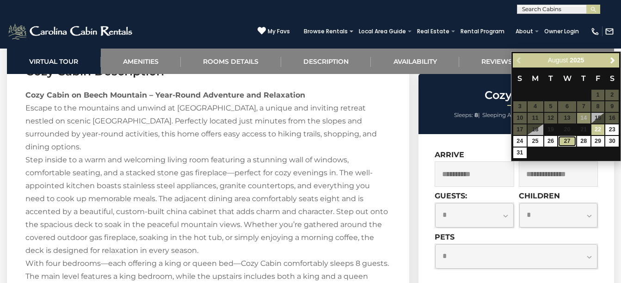
drag, startPoint x: 491, startPoint y: 126, endPoint x: 568, endPoint y: 140, distance: 77.5
click at [568, 140] on link "27" at bounding box center [567, 141] width 18 height 11
type input "**********"
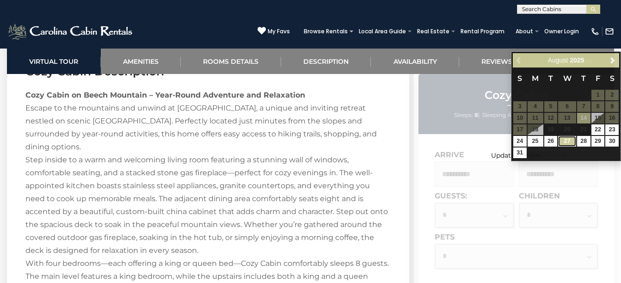
click at [568, 140] on link "27" at bounding box center [567, 141] width 18 height 11
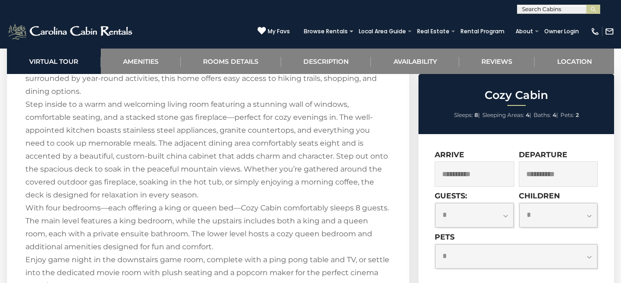
scroll to position [1327, 0]
click at [507, 217] on select "**********" at bounding box center [474, 215] width 78 height 24
select select "*"
click at [435, 203] on select "**********" at bounding box center [474, 215] width 78 height 24
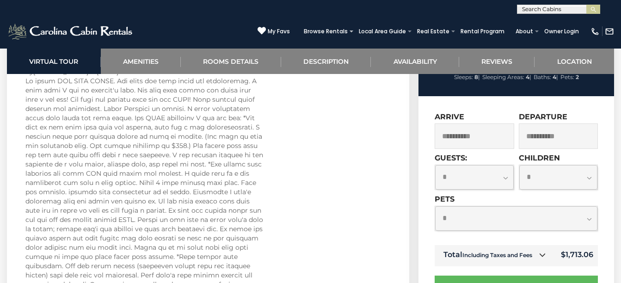
scroll to position [0, 0]
click at [531, 8] on input "text" at bounding box center [557, 10] width 81 height 9
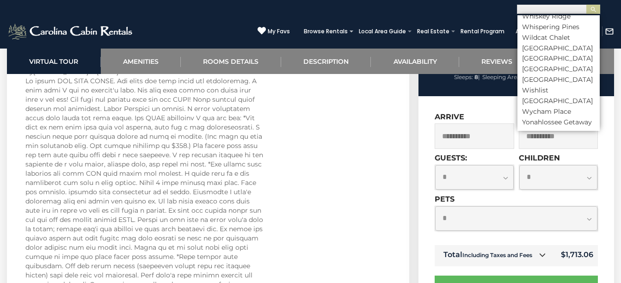
scroll to position [4952, 0]
click at [538, 94] on li "Wishlist" at bounding box center [558, 90] width 82 height 8
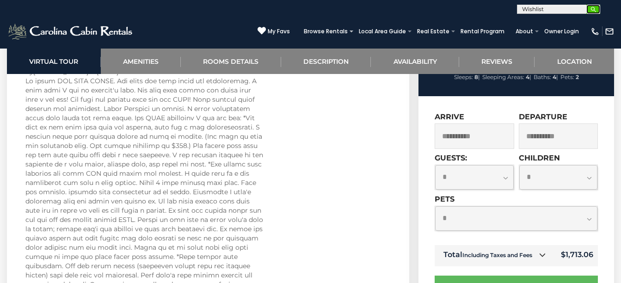
click at [590, 12] on img "submit" at bounding box center [593, 9] width 7 height 7
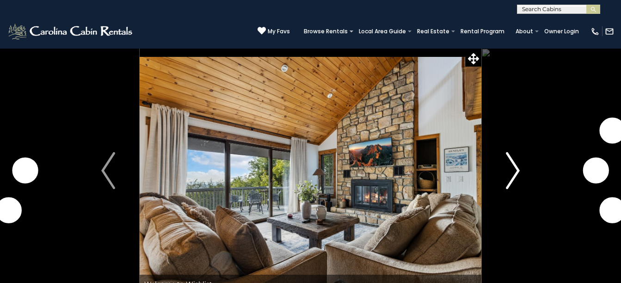
click at [515, 171] on img "Next" at bounding box center [513, 170] width 14 height 37
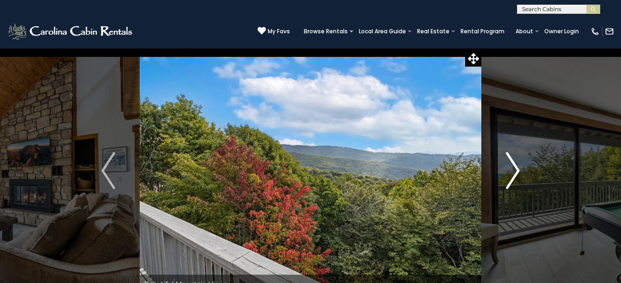
click at [515, 171] on img "Next" at bounding box center [513, 170] width 14 height 37
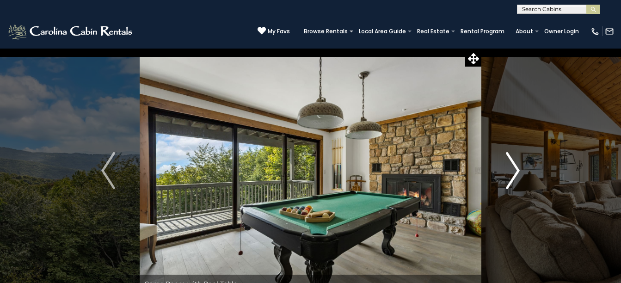
click at [515, 171] on img "Next" at bounding box center [513, 170] width 14 height 37
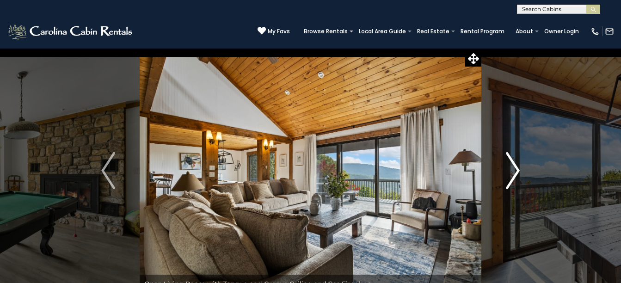
click at [515, 171] on img "Next" at bounding box center [513, 170] width 14 height 37
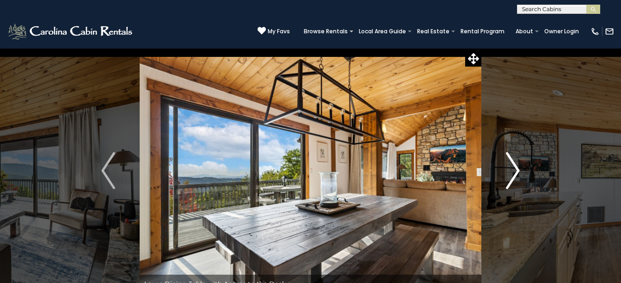
click at [515, 171] on img "Next" at bounding box center [513, 170] width 14 height 37
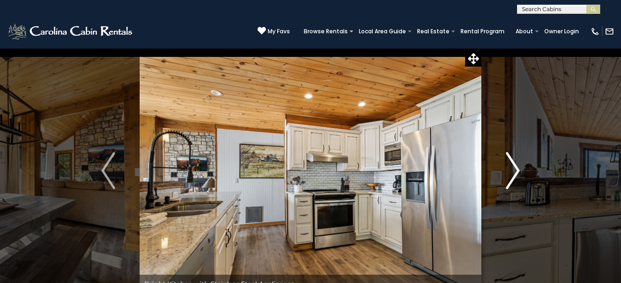
click at [515, 171] on img "Next" at bounding box center [513, 170] width 14 height 37
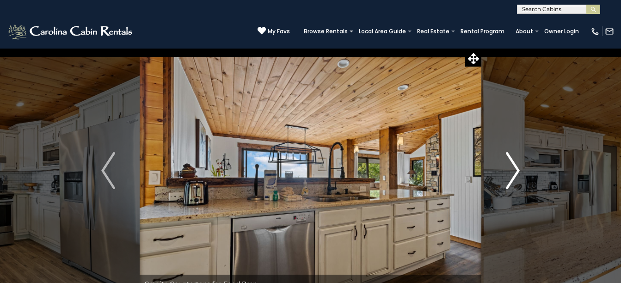
click at [515, 171] on img "Next" at bounding box center [513, 170] width 14 height 37
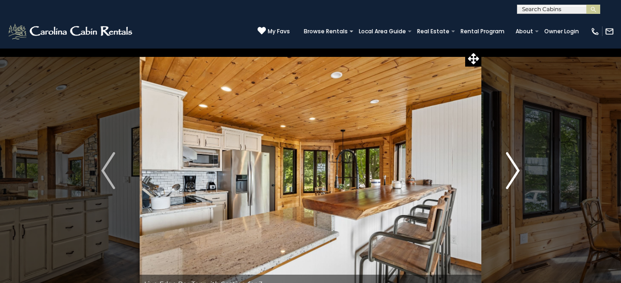
click at [515, 171] on img "Next" at bounding box center [513, 170] width 14 height 37
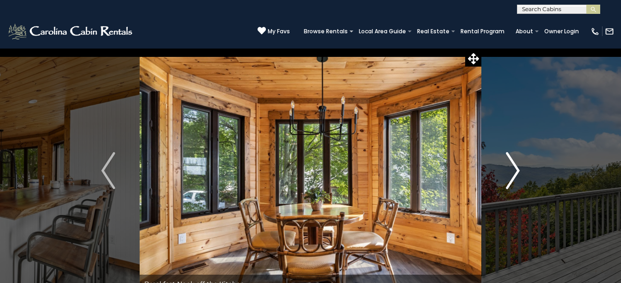
click at [515, 171] on img "Next" at bounding box center [513, 170] width 14 height 37
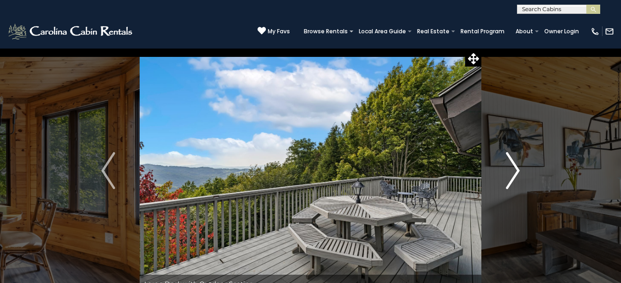
click at [515, 171] on img "Next" at bounding box center [513, 170] width 14 height 37
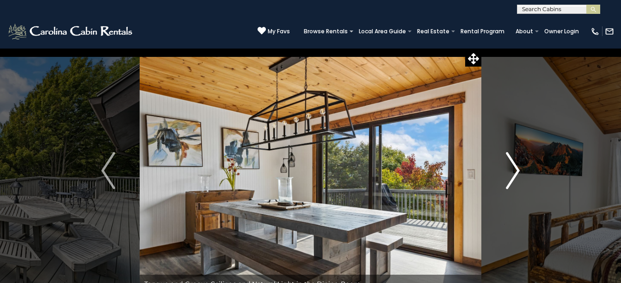
click at [515, 171] on img "Next" at bounding box center [513, 170] width 14 height 37
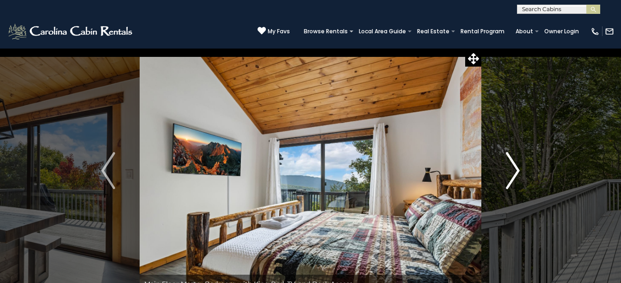
click at [515, 171] on img "Next" at bounding box center [513, 170] width 14 height 37
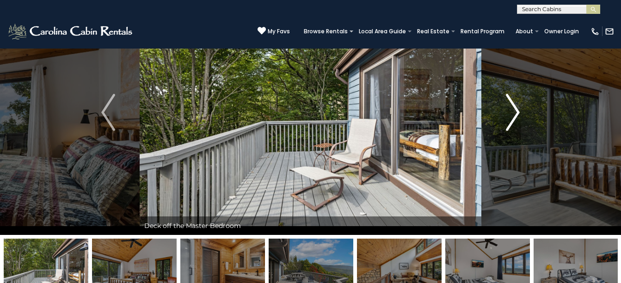
scroll to position [60, 0]
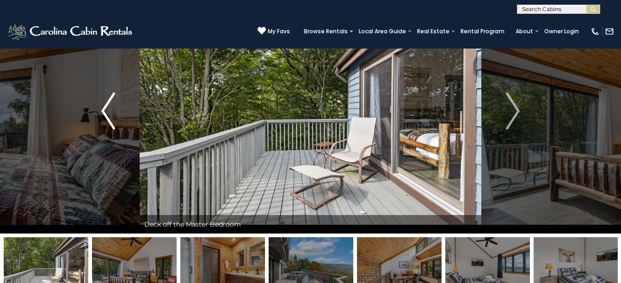
click at [107, 104] on img "Previous" at bounding box center [108, 110] width 14 height 37
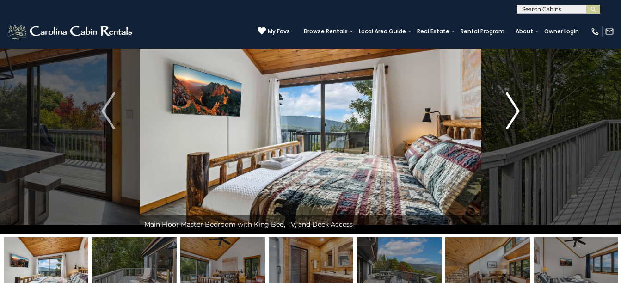
click at [510, 117] on img "Next" at bounding box center [513, 110] width 14 height 37
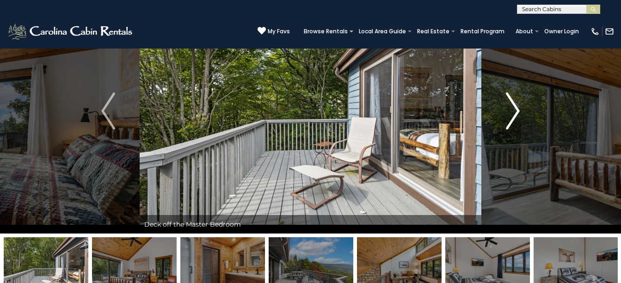
click at [510, 117] on img "Next" at bounding box center [513, 110] width 14 height 37
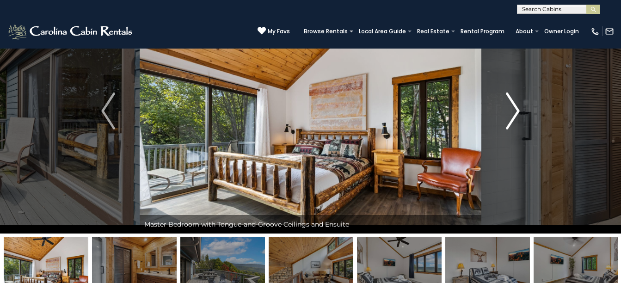
click at [510, 117] on img "Next" at bounding box center [513, 110] width 14 height 37
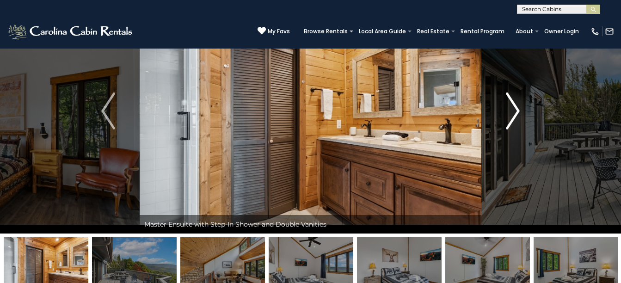
click at [510, 117] on img "Next" at bounding box center [513, 110] width 14 height 37
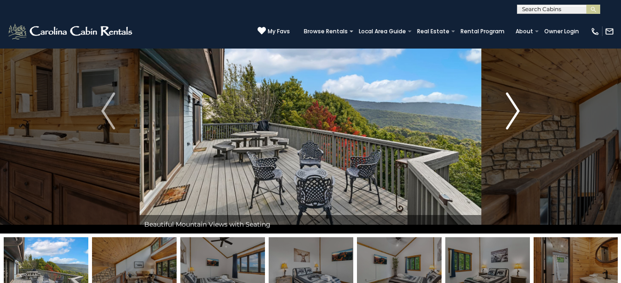
click at [510, 117] on img "Next" at bounding box center [513, 110] width 14 height 37
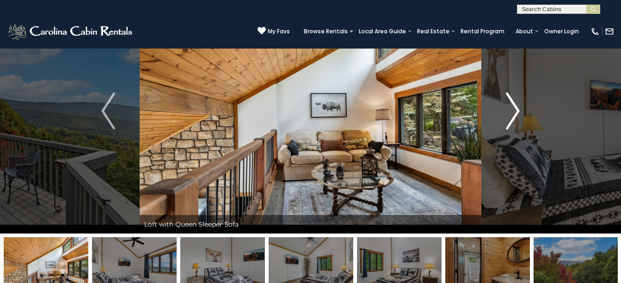
click at [510, 117] on img "Next" at bounding box center [513, 110] width 14 height 37
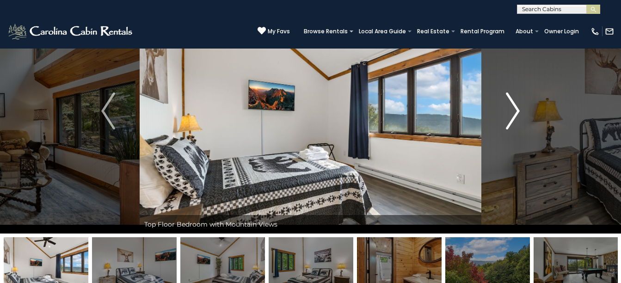
click at [510, 117] on img "Next" at bounding box center [513, 110] width 14 height 37
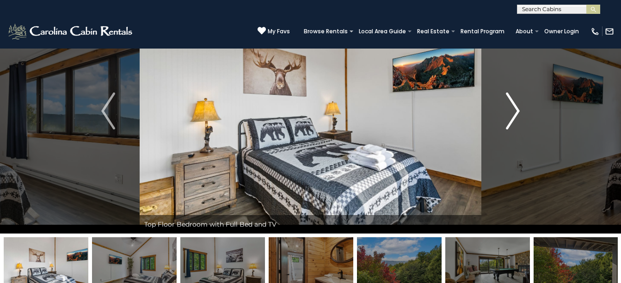
click at [510, 117] on img "Next" at bounding box center [513, 110] width 14 height 37
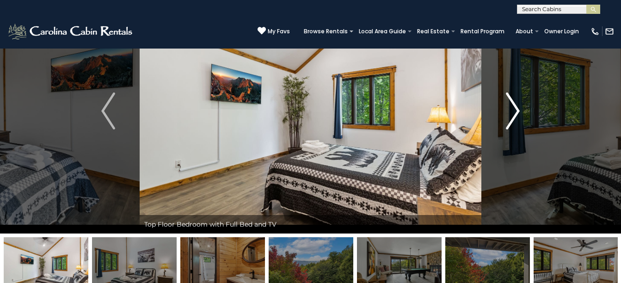
click at [510, 117] on img "Next" at bounding box center [513, 110] width 14 height 37
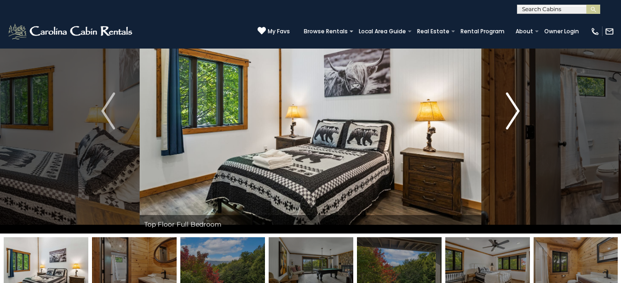
click at [510, 117] on img "Next" at bounding box center [513, 110] width 14 height 37
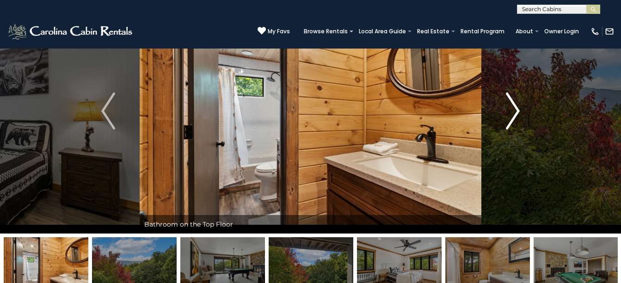
click at [510, 117] on img "Next" at bounding box center [513, 110] width 14 height 37
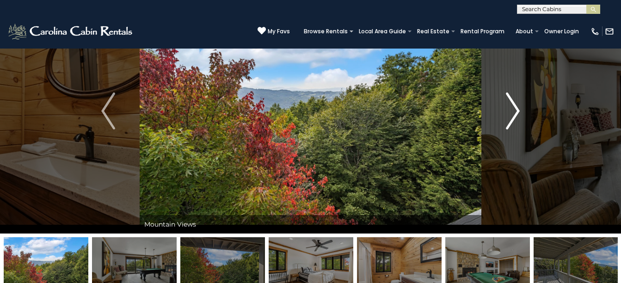
click at [510, 117] on img "Next" at bounding box center [513, 110] width 14 height 37
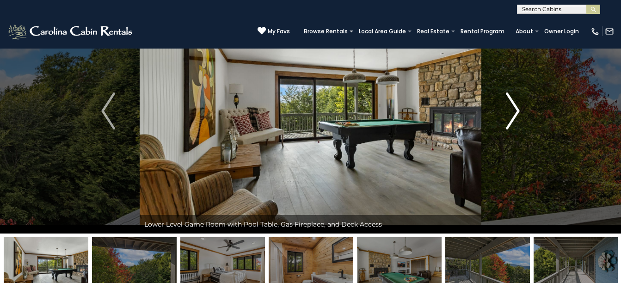
click at [510, 117] on img "Next" at bounding box center [513, 110] width 14 height 37
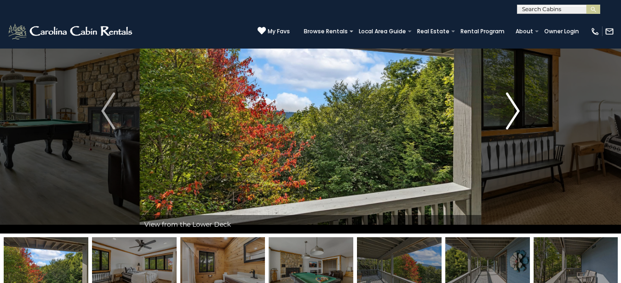
click at [510, 117] on img "Next" at bounding box center [513, 110] width 14 height 37
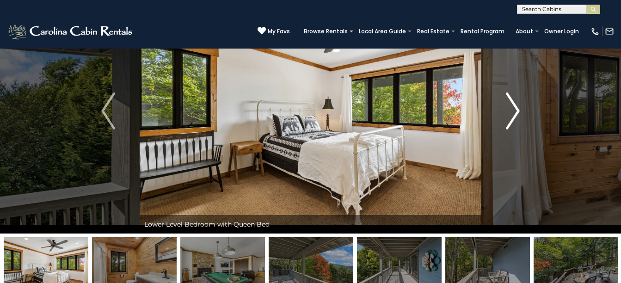
click at [510, 117] on img "Next" at bounding box center [513, 110] width 14 height 37
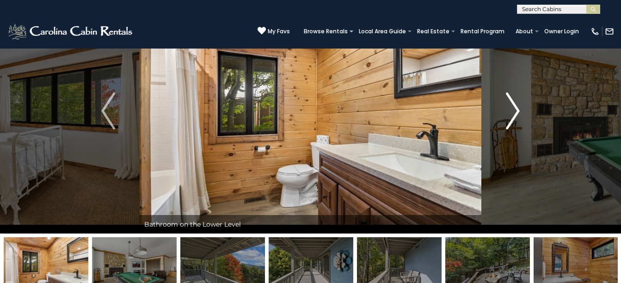
click at [510, 117] on img "Next" at bounding box center [513, 110] width 14 height 37
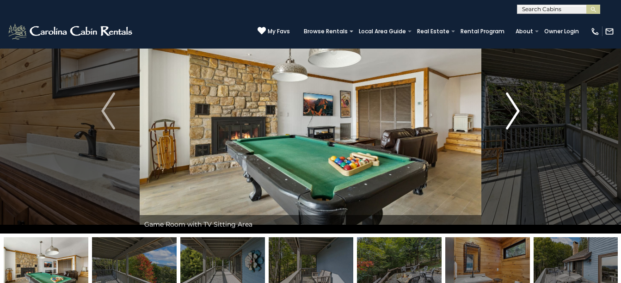
click at [510, 117] on img "Next" at bounding box center [513, 110] width 14 height 37
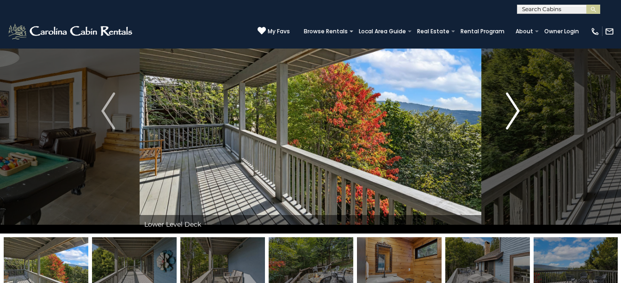
click at [510, 117] on img "Next" at bounding box center [513, 110] width 14 height 37
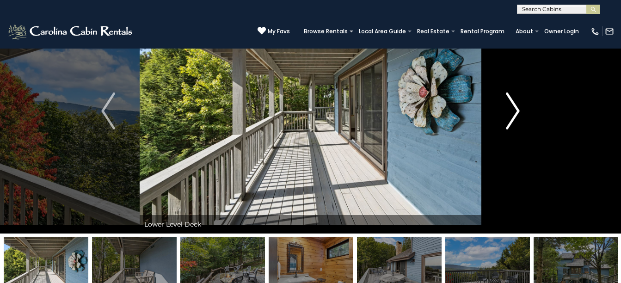
click at [510, 117] on img "Next" at bounding box center [513, 110] width 14 height 37
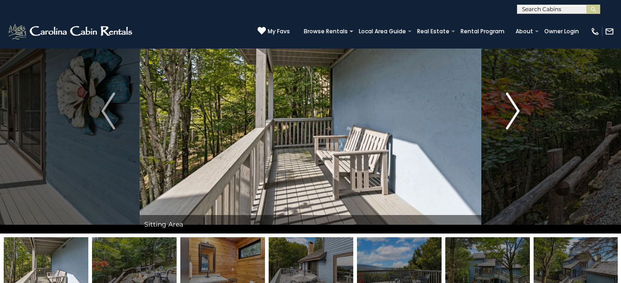
click at [510, 117] on img "Next" at bounding box center [513, 110] width 14 height 37
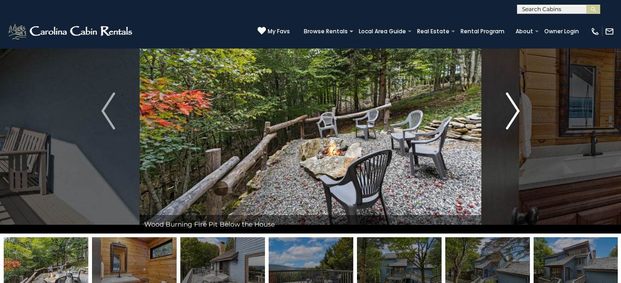
click at [510, 117] on img "Next" at bounding box center [513, 110] width 14 height 37
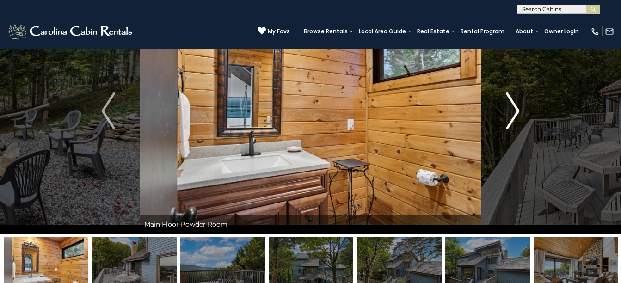
click at [510, 117] on img "Next" at bounding box center [513, 110] width 14 height 37
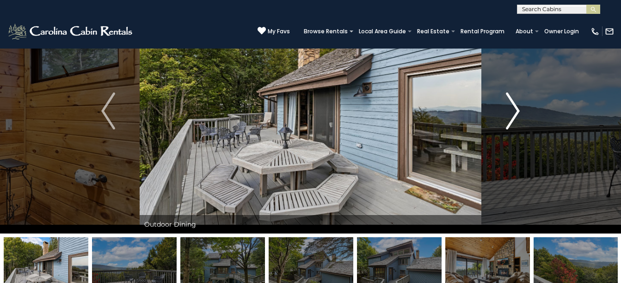
click at [510, 117] on img "Next" at bounding box center [513, 110] width 14 height 37
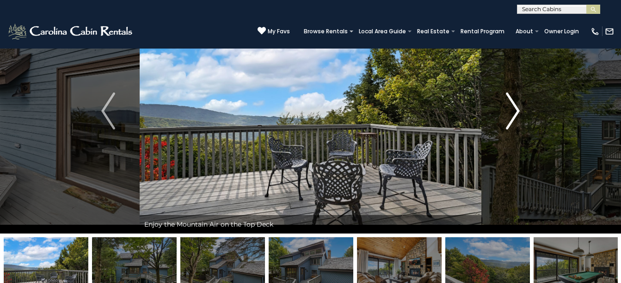
click at [510, 117] on img "Next" at bounding box center [513, 110] width 14 height 37
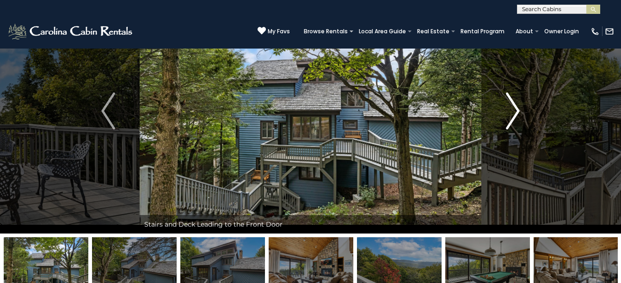
click at [510, 117] on img "Next" at bounding box center [513, 110] width 14 height 37
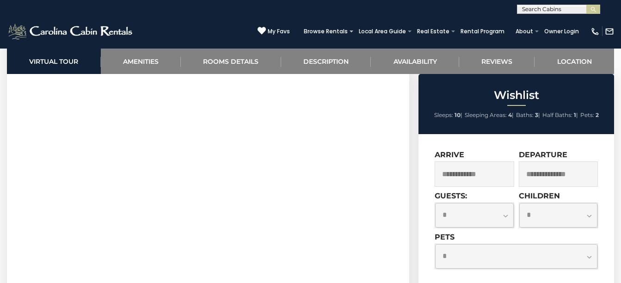
scroll to position [0, 0]
click at [528, 11] on input "text" at bounding box center [557, 10] width 81 height 9
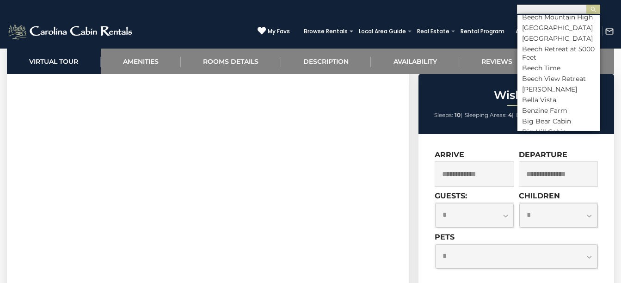
scroll to position [613, 0]
click at [539, 71] on li "Beech Time" at bounding box center [558, 66] width 82 height 8
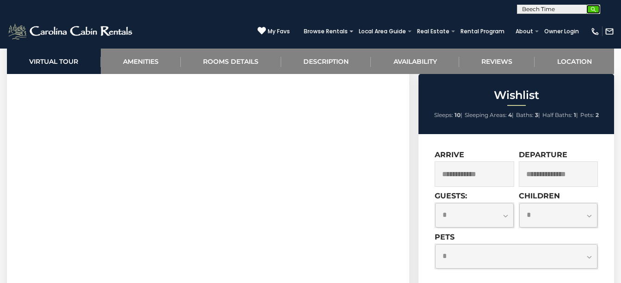
click at [591, 10] on img "submit" at bounding box center [593, 9] width 7 height 7
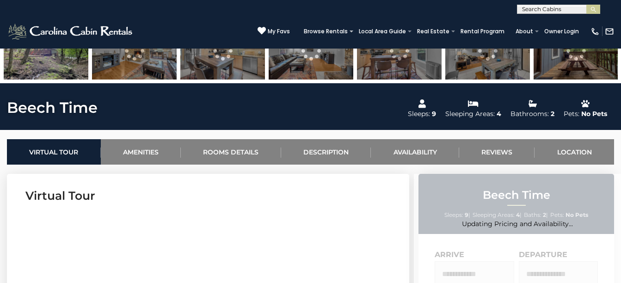
scroll to position [334, 0]
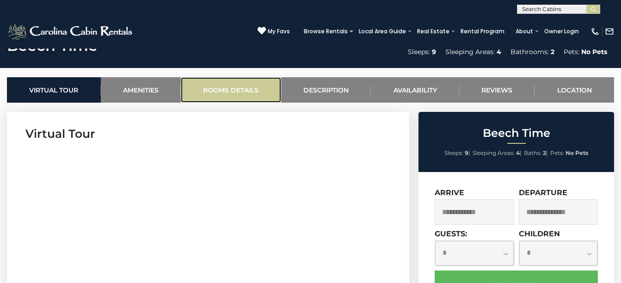
click at [244, 89] on link "Rooms Details" at bounding box center [231, 89] width 100 height 25
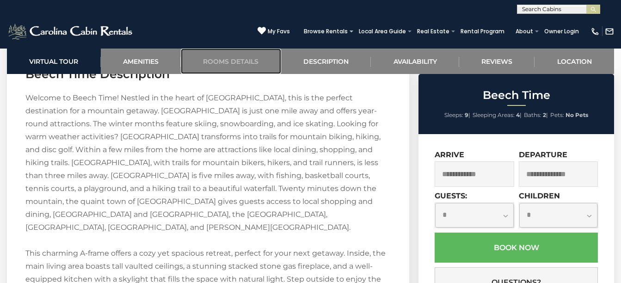
scroll to position [1199, 0]
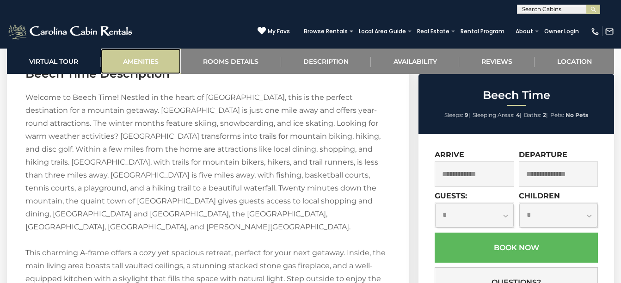
click at [160, 59] on link "Amenities" at bounding box center [141, 61] width 80 height 25
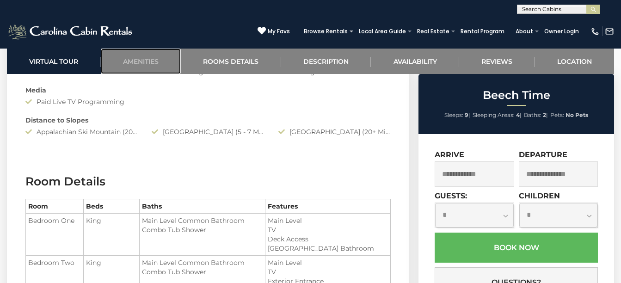
scroll to position [911, 0]
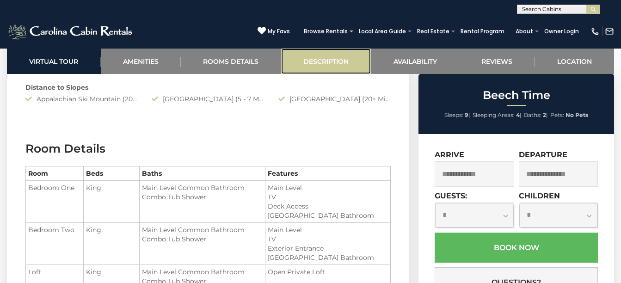
click at [312, 63] on link "Description" at bounding box center [326, 61] width 90 height 25
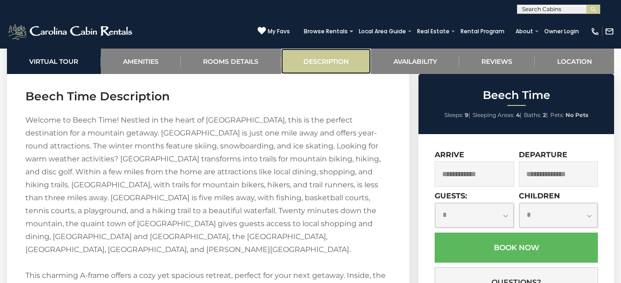
scroll to position [1181, 0]
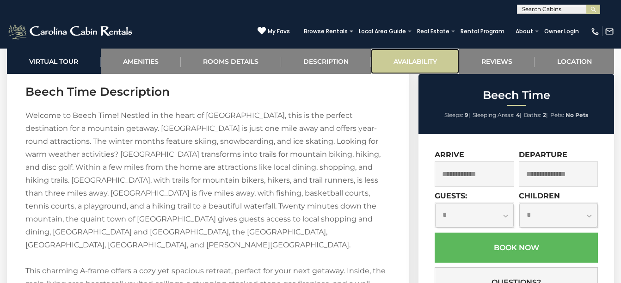
click at [420, 57] on link "Availability" at bounding box center [415, 61] width 88 height 25
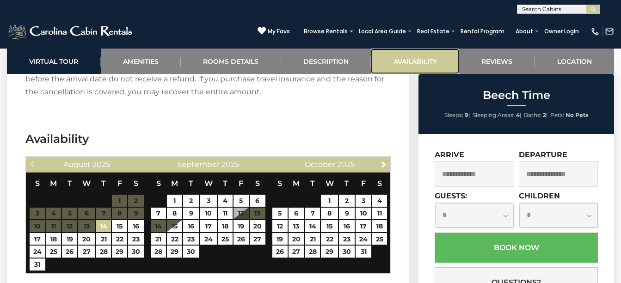
scroll to position [1821, 0]
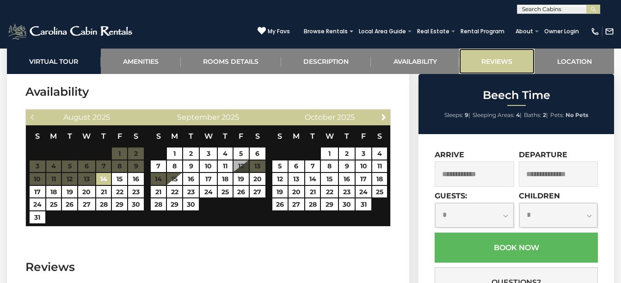
click at [500, 55] on link "Reviews" at bounding box center [497, 61] width 76 height 25
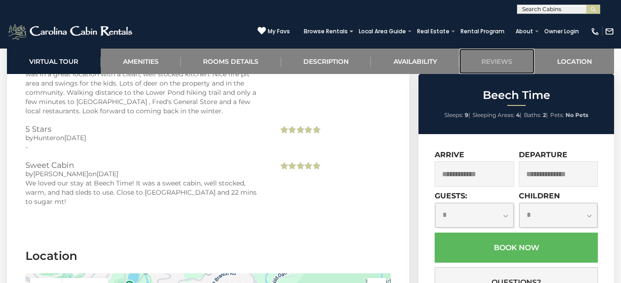
scroll to position [2140, 0]
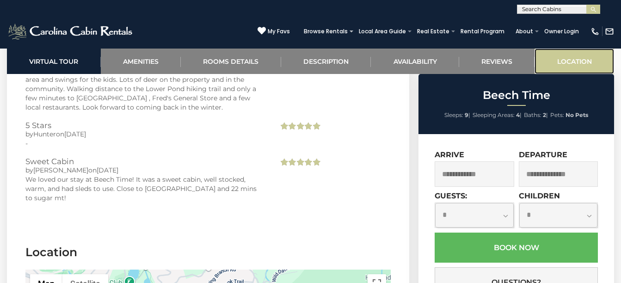
click at [577, 63] on link "Location" at bounding box center [573, 61] width 79 height 25
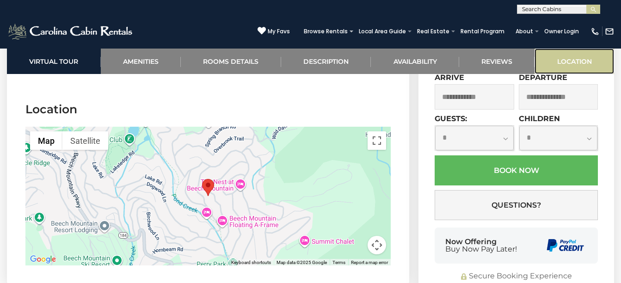
scroll to position [2301, 0]
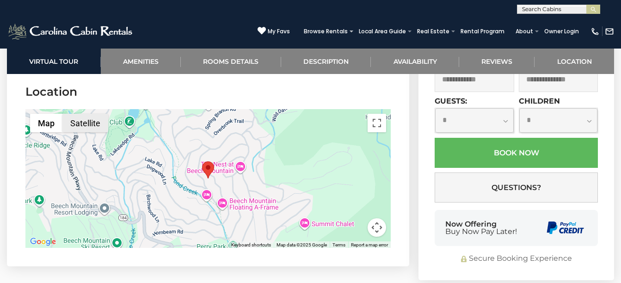
click at [84, 124] on button "Satellite" at bounding box center [85, 123] width 46 height 18
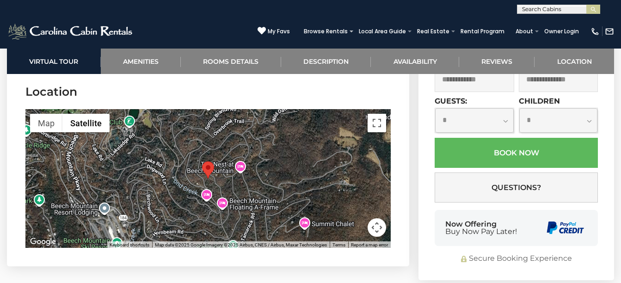
click at [220, 175] on div at bounding box center [207, 178] width 365 height 139
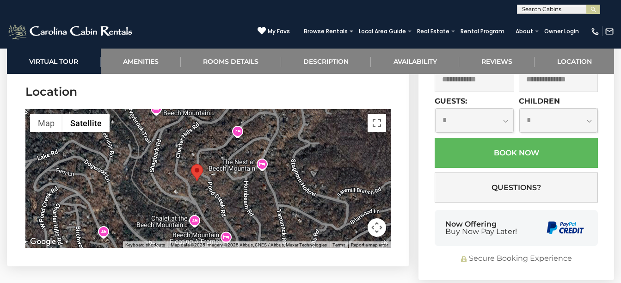
click at [201, 187] on div at bounding box center [207, 178] width 365 height 139
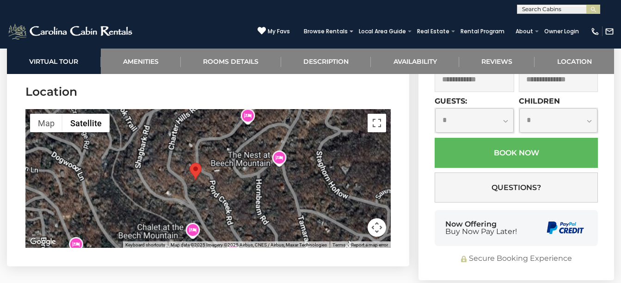
click at [201, 187] on div at bounding box center [207, 178] width 365 height 139
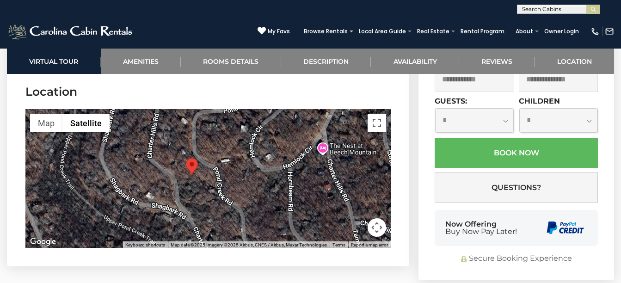
click at [201, 187] on div at bounding box center [207, 178] width 365 height 139
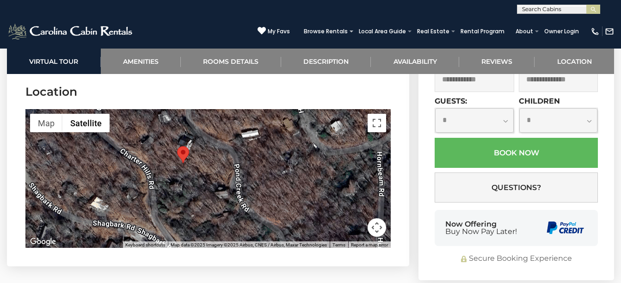
scroll to position [0, 0]
click at [580, 9] on input "text" at bounding box center [557, 10] width 81 height 9
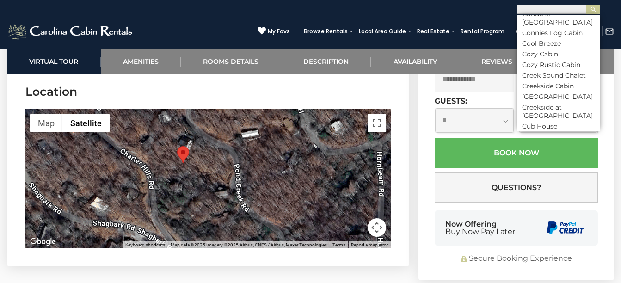
scroll to position [1333, 0]
click at [550, 58] on li "Cozy Cabin" at bounding box center [558, 53] width 82 height 8
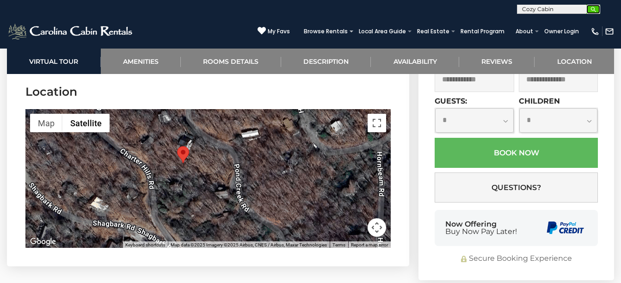
click at [591, 6] on img "submit" at bounding box center [593, 9] width 7 height 7
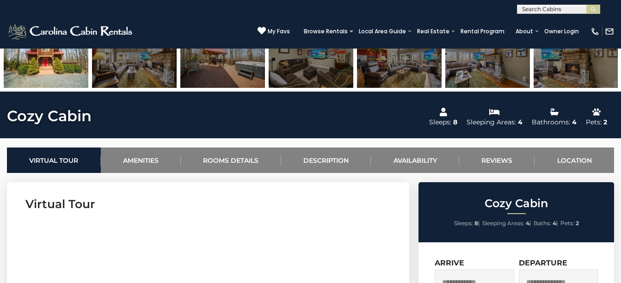
scroll to position [267, 0]
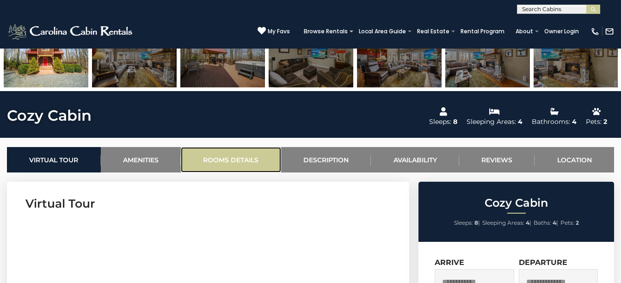
click at [245, 162] on link "Rooms Details" at bounding box center [231, 159] width 100 height 25
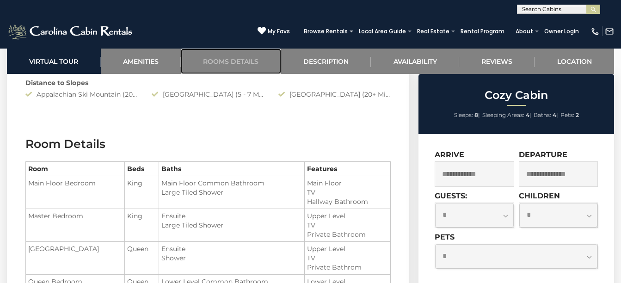
scroll to position [976, 0]
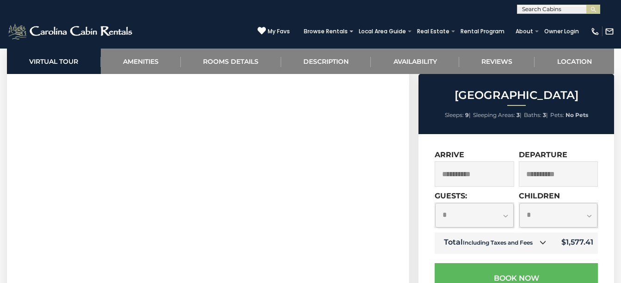
scroll to position [403, 0]
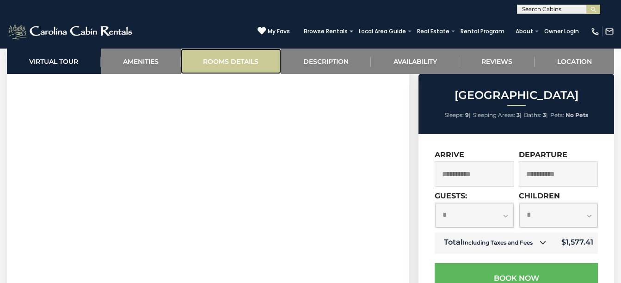
click at [249, 60] on link "Rooms Details" at bounding box center [231, 61] width 100 height 25
